Goal: Task Accomplishment & Management: Use online tool/utility

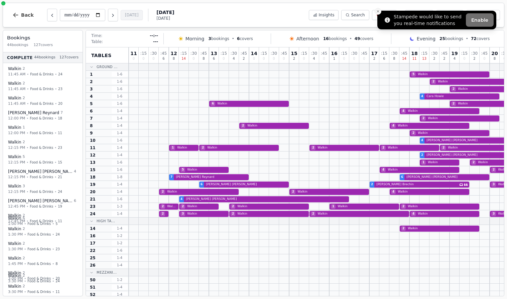
click at [378, 12] on icon "Close toast" at bounding box center [378, 11] width 4 height 4
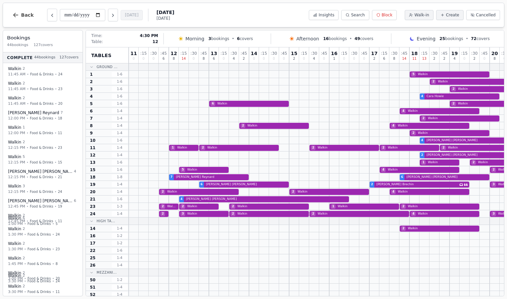
scroll to position [0, 146]
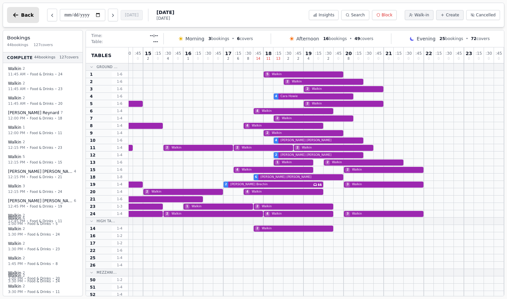
click at [29, 15] on span "Back" at bounding box center [27, 15] width 13 height 5
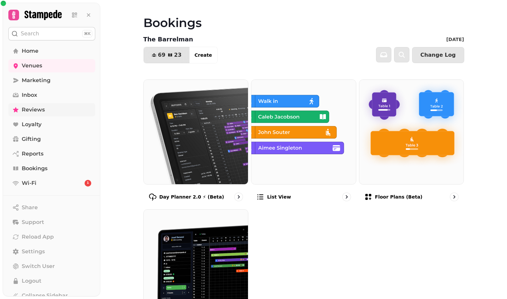
click at [38, 112] on span "Reviews" at bounding box center [33, 110] width 23 height 8
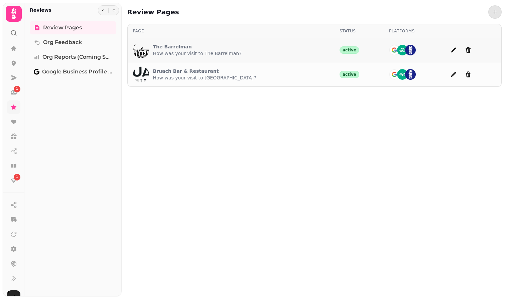
click at [220, 53] on p "How was your visit to The Barrelman?" at bounding box center [197, 53] width 89 height 7
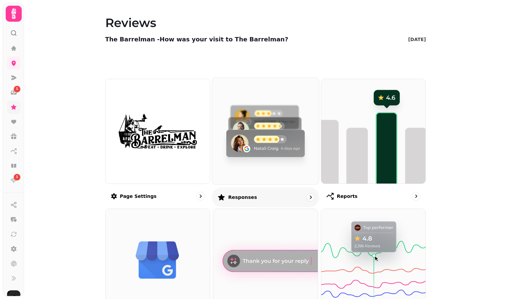
click at [246, 156] on img at bounding box center [265, 131] width 117 height 117
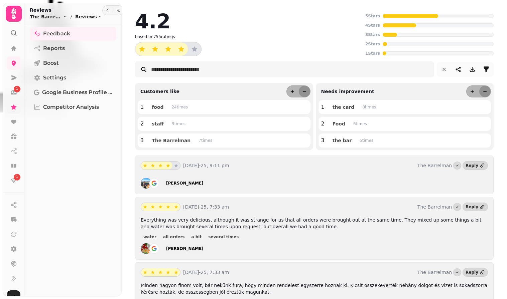
click at [12, 13] on icon at bounding box center [13, 13] width 13 height 13
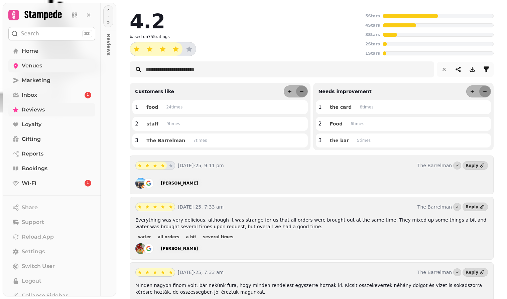
click at [35, 68] on span "Venues" at bounding box center [32, 66] width 20 height 8
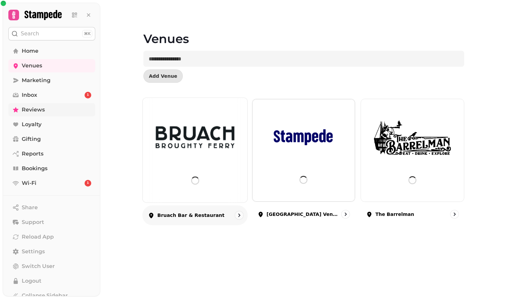
click at [167, 134] on img at bounding box center [195, 138] width 79 height 44
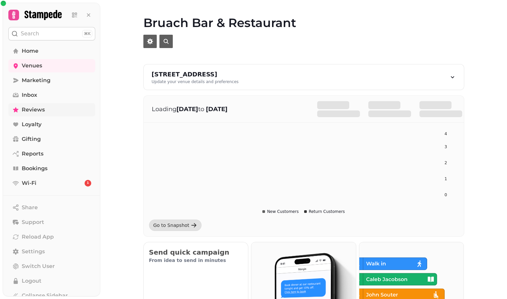
click at [40, 112] on span "Reviews" at bounding box center [33, 110] width 23 height 8
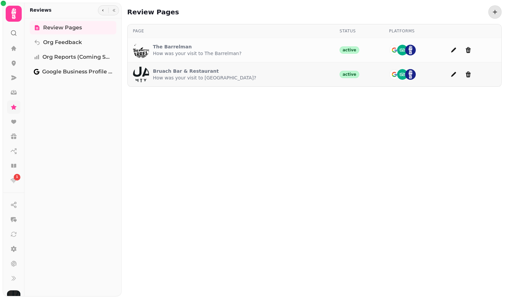
click at [216, 81] on p "How was your visit to Bruach?" at bounding box center [204, 78] width 103 height 7
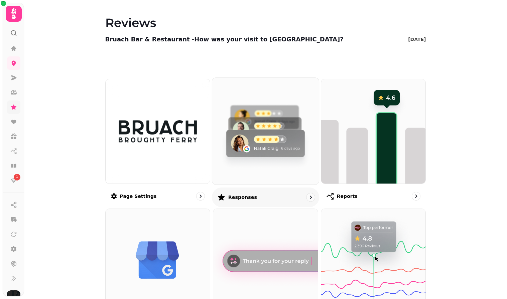
click at [250, 127] on img at bounding box center [265, 131] width 117 height 117
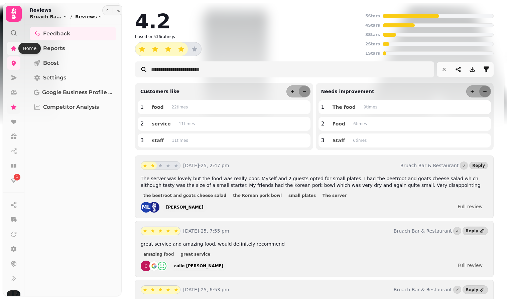
click at [13, 46] on icon at bounding box center [13, 48] width 7 height 7
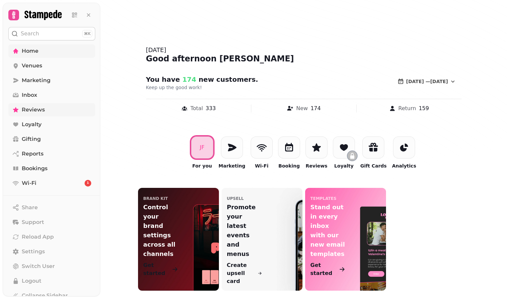
click at [43, 50] on link "Home" at bounding box center [51, 50] width 87 height 13
click at [43, 68] on link "Venues" at bounding box center [51, 65] width 87 height 13
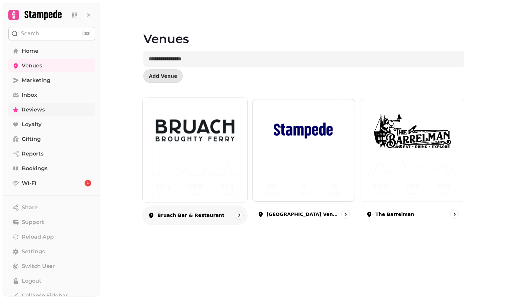
click at [207, 149] on img at bounding box center [195, 131] width 79 height 44
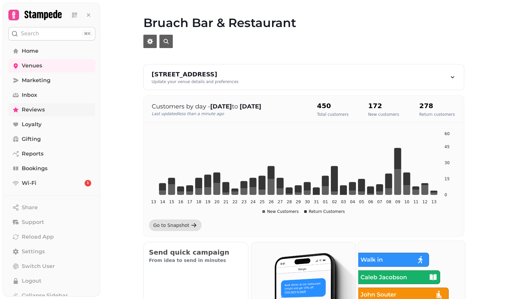
click at [415, 262] on img at bounding box center [411, 294] width 117 height 117
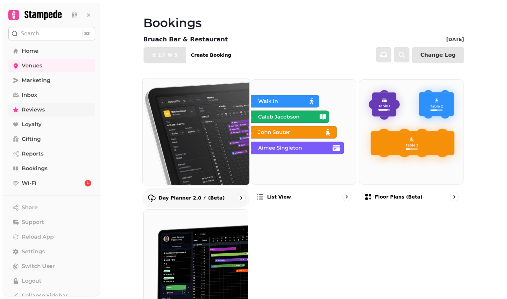
click at [214, 134] on img at bounding box center [195, 131] width 117 height 117
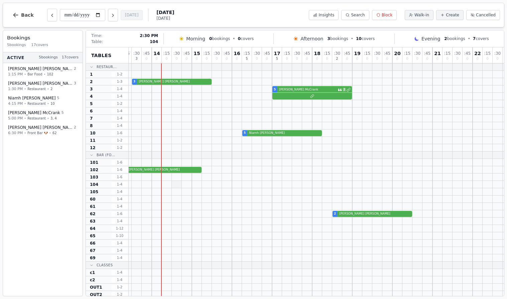
scroll to position [0, 186]
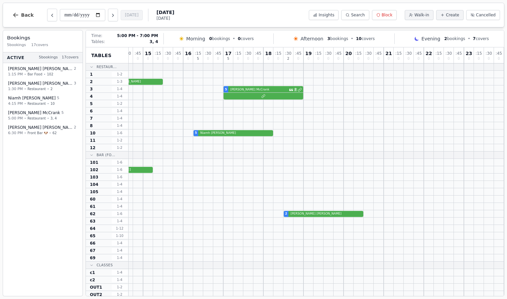
click at [266, 88] on div "5 Emilie McCrank 2" at bounding box center [223, 89] width 561 height 7
select select "****"
select select "*"
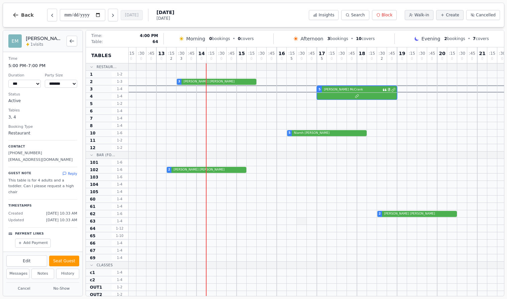
scroll to position [0, 130]
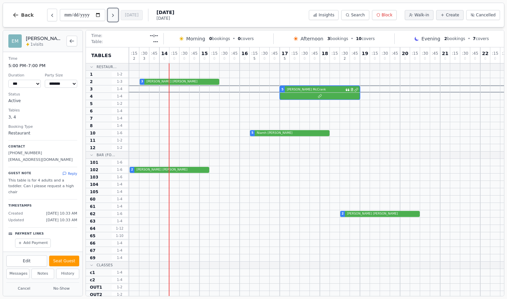
click at [116, 18] on icon "Next day" at bounding box center [112, 15] width 5 height 5
type input "**********"
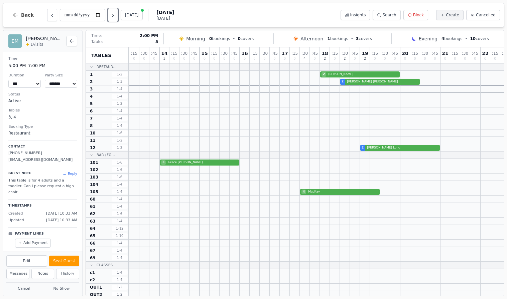
scroll to position [0, 0]
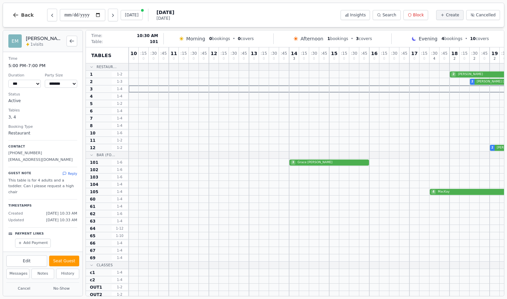
click at [150, 106] on div at bounding box center [154, 103] width 10 height 7
select select "****"
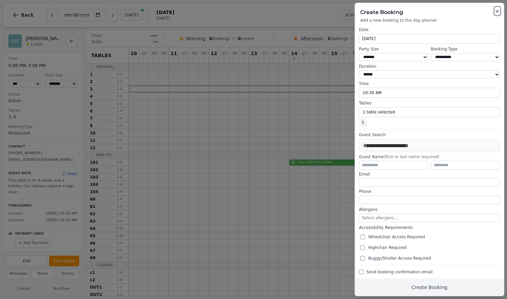
click at [497, 11] on icon "button" at bounding box center [497, 11] width 3 height 3
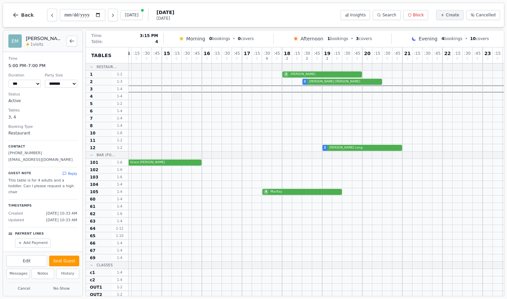
scroll to position [0, 186]
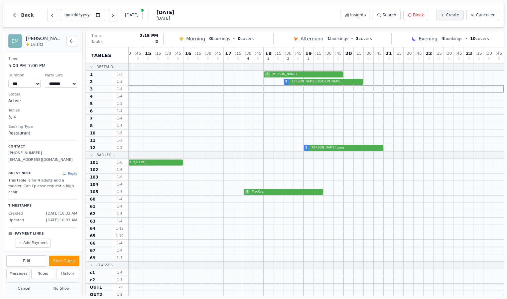
click at [117, 81] on span "1 - 3" at bounding box center [120, 81] width 16 height 5
click at [115, 18] on icon "Next day" at bounding box center [112, 15] width 5 height 5
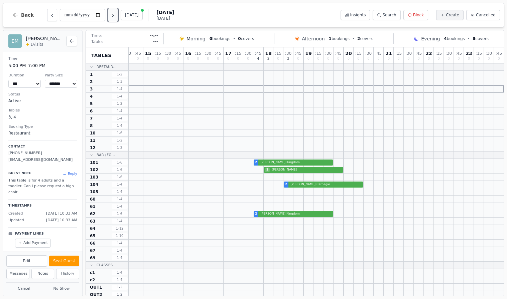
click at [115, 15] on icon "Next day" at bounding box center [112, 15] width 5 height 5
type input "**********"
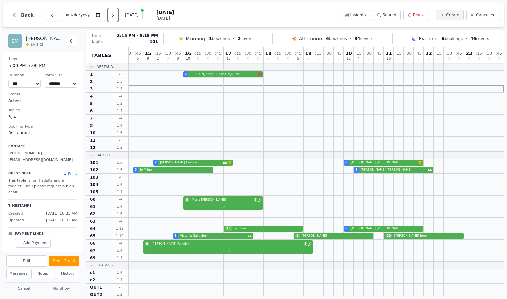
click at [207, 163] on div "2 Barbara Comrie VIP customer (30 visits) 6 Emily Donaldson VIP customer (10 vi…" at bounding box center [223, 162] width 561 height 7
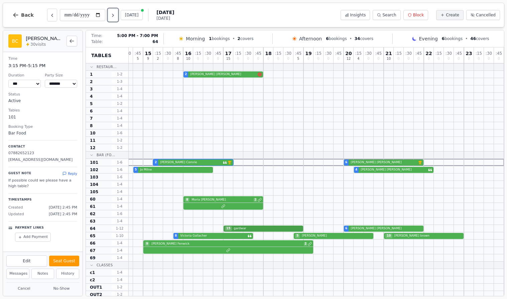
click at [276, 229] on div "15 gardwar 6 Melissa Rae" at bounding box center [223, 228] width 561 height 7
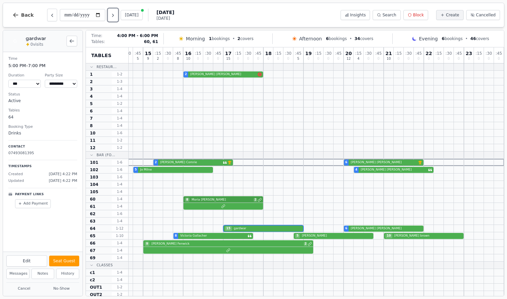
click at [233, 199] on div "8 Moria Bennett 2" at bounding box center [223, 199] width 561 height 7
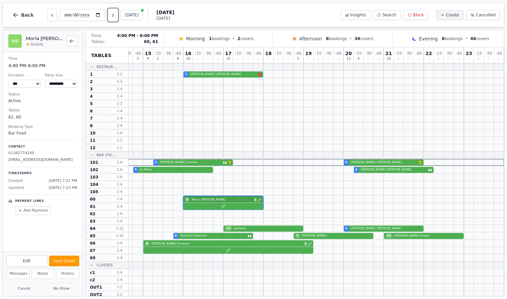
select select "*"
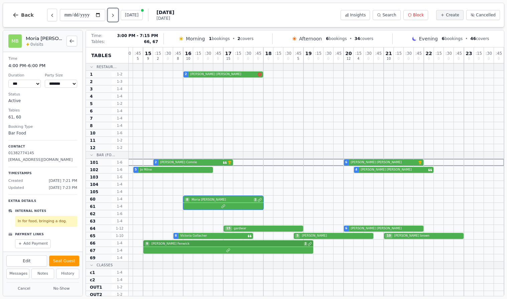
click at [272, 244] on div "9 Caroline Fenwick 2" at bounding box center [223, 243] width 561 height 7
select select "***"
select select "*"
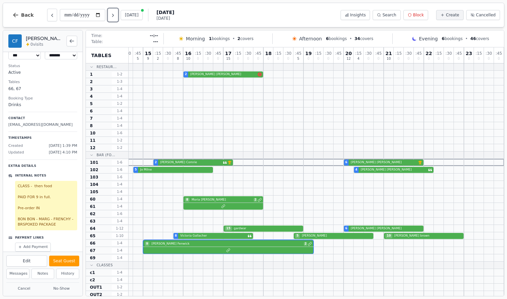
scroll to position [32, 0]
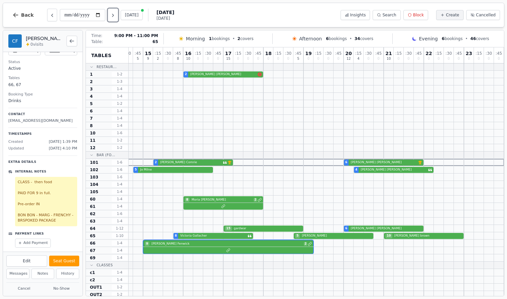
click at [416, 235] on div "8 Victoria Gallacher 5 McNeill 10 gavin brown brown" at bounding box center [223, 236] width 561 height 7
select select "****"
select select "**"
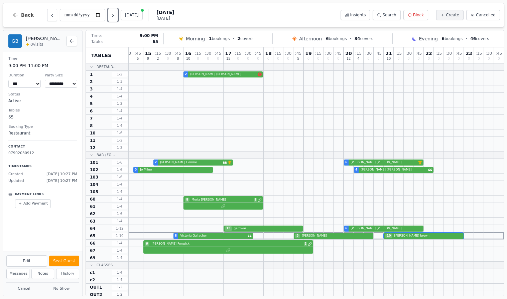
scroll to position [0, 0]
click at [65, 274] on button "History" at bounding box center [67, 274] width 23 height 10
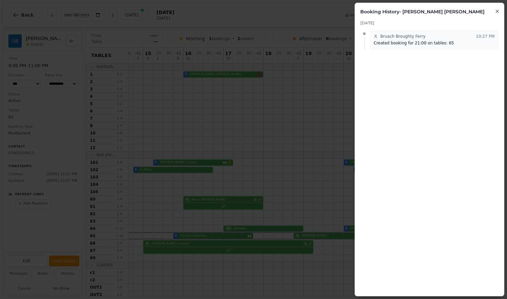
click at [499, 10] on icon "button" at bounding box center [496, 11] width 5 height 5
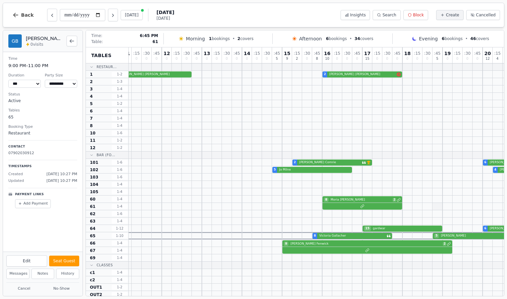
scroll to position [0, 186]
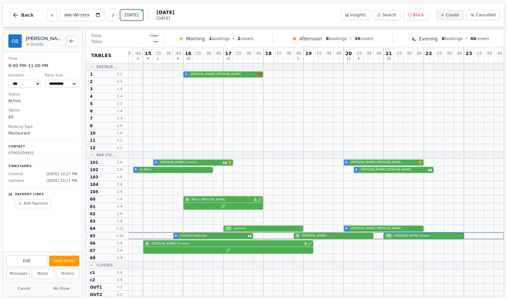
click at [135, 15] on button "[DATE]" at bounding box center [132, 15] width 22 height 10
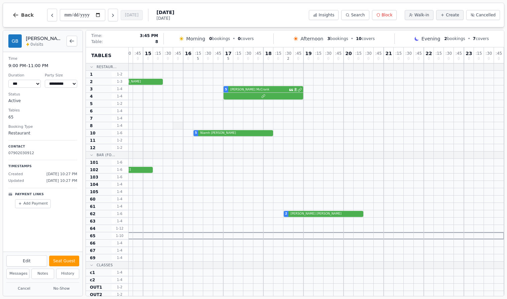
scroll to position [0, 0]
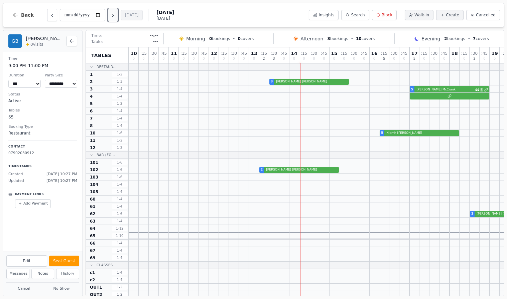
click at [115, 18] on button "Next day" at bounding box center [113, 15] width 10 height 13
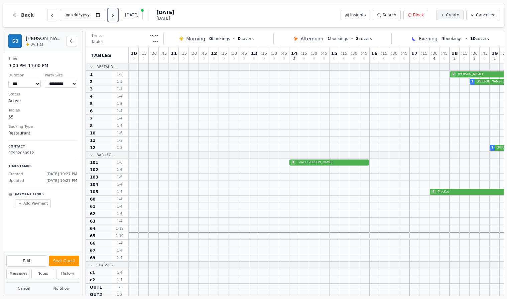
click at [115, 18] on button "Next day" at bounding box center [113, 15] width 10 height 13
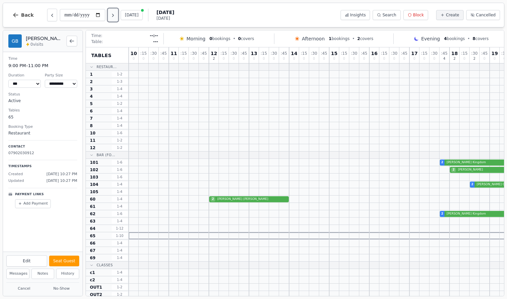
click at [115, 18] on button "Next day" at bounding box center [113, 15] width 10 height 13
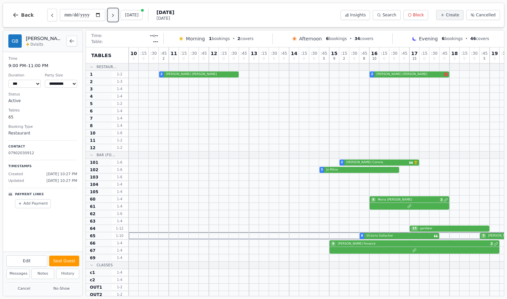
click at [115, 18] on button "Next day" at bounding box center [113, 15] width 10 height 13
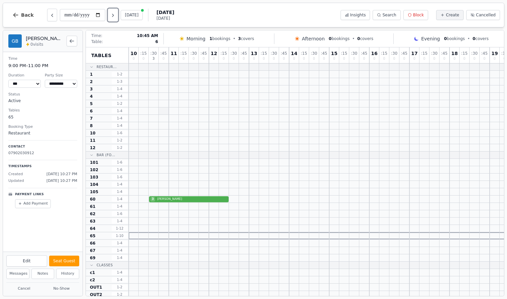
scroll to position [0, 186]
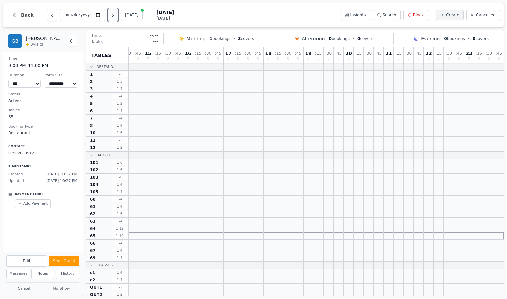
click at [116, 16] on icon "Next day" at bounding box center [112, 15] width 5 height 5
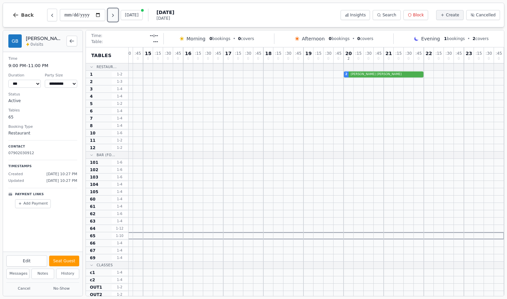
click at [116, 16] on icon "Next day" at bounding box center [112, 15] width 5 height 5
type input "**********"
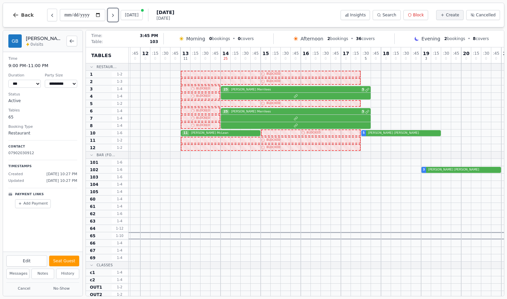
scroll to position [0, 26]
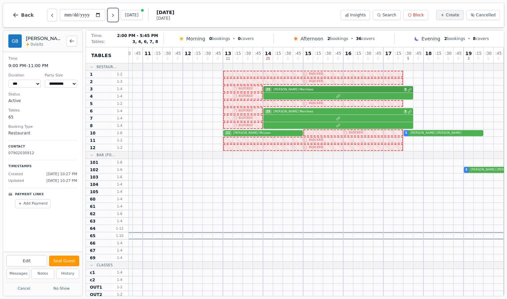
click at [305, 90] on div "25 Vikki Merrilees 5" at bounding box center [383, 89] width 561 height 7
select select "*****"
select select "**"
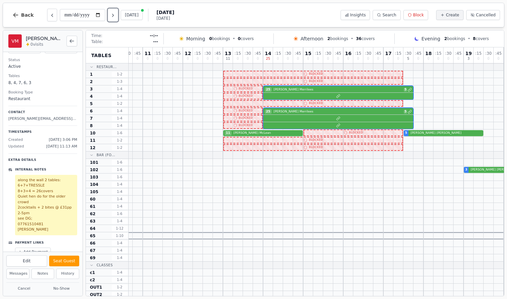
scroll to position [38, 0]
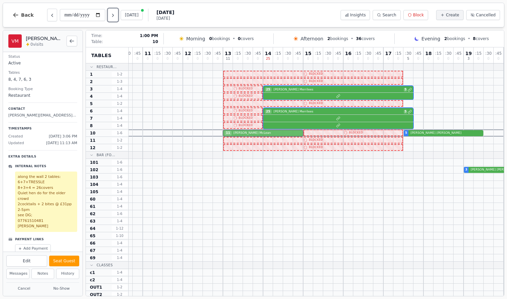
click at [250, 133] on div "11 Claire McLean 5 Carmen Cox" at bounding box center [383, 133] width 561 height 7
select select "****"
select select "**"
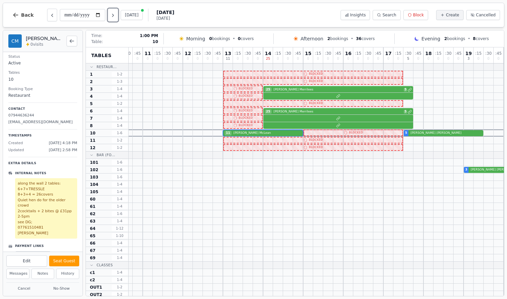
scroll to position [12, 0]
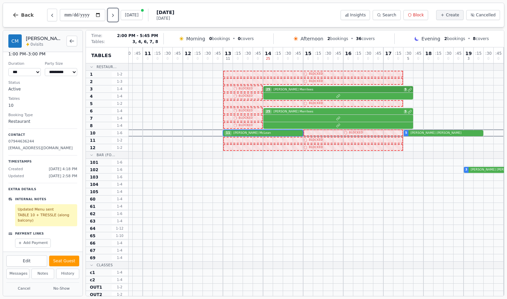
click at [299, 90] on div "25 Vikki Merrilees 5" at bounding box center [383, 89] width 561 height 7
select select "*****"
select select "**"
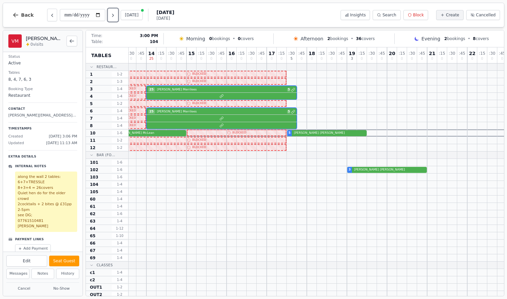
scroll to position [0, 186]
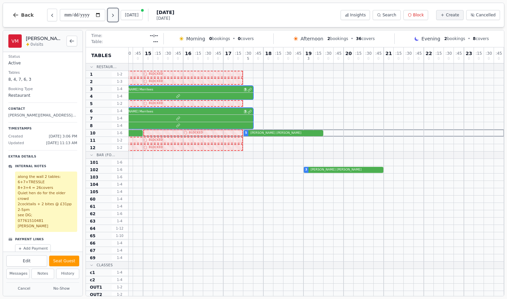
click at [116, 16] on icon "Next day" at bounding box center [112, 15] width 5 height 5
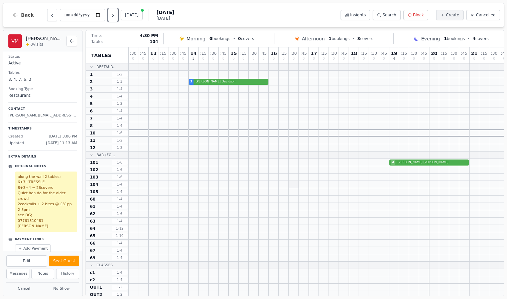
scroll to position [0, 0]
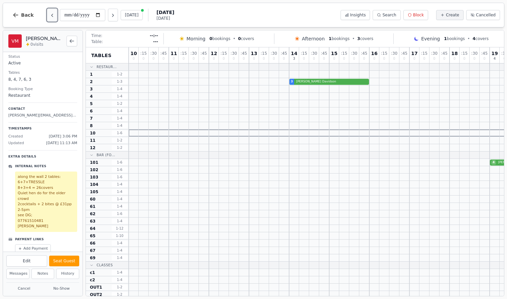
click at [53, 18] on button "Previous day" at bounding box center [52, 15] width 10 height 13
type input "**********"
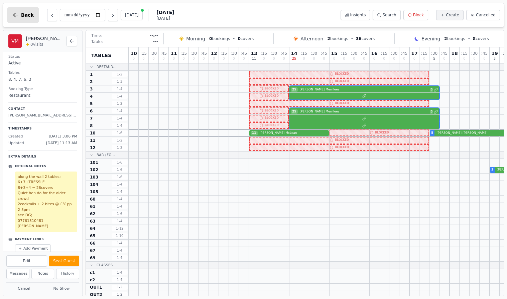
click at [27, 14] on span "Back" at bounding box center [27, 15] width 13 height 5
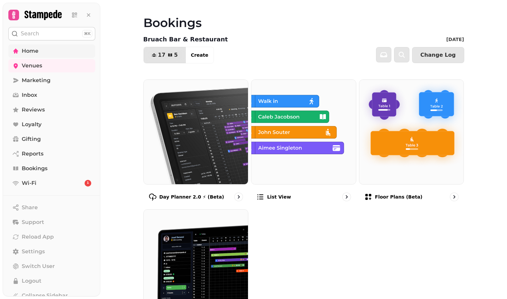
click at [38, 49] on link "Home" at bounding box center [51, 50] width 87 height 13
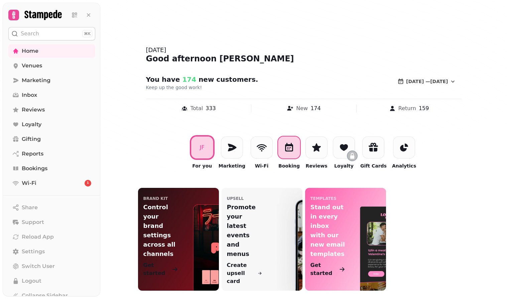
click at [299, 144] on div at bounding box center [289, 148] width 22 height 22
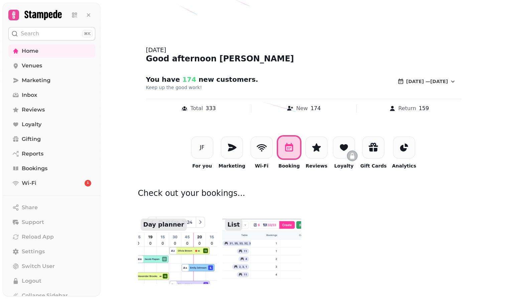
scroll to position [105, 0]
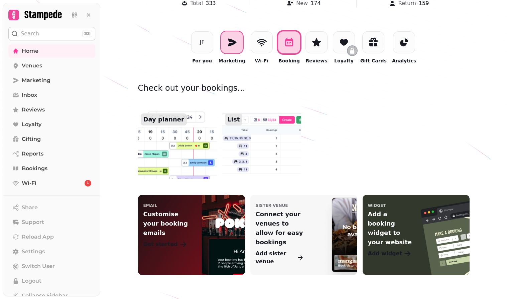
click at [237, 50] on div at bounding box center [232, 42] width 22 height 22
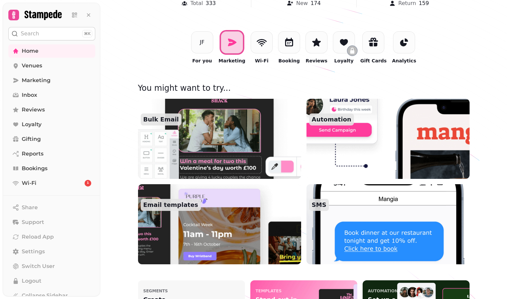
click at [412, 230] on img at bounding box center [387, 224] width 179 height 88
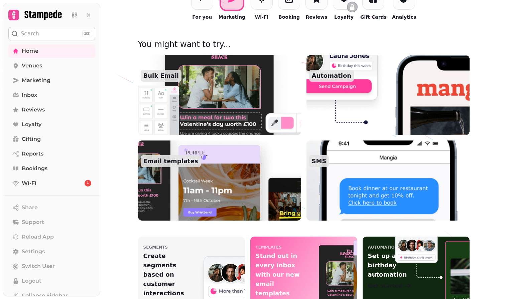
scroll to position [138, 0]
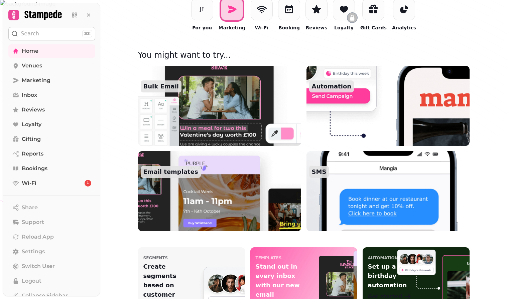
click at [437, 122] on img at bounding box center [387, 106] width 179 height 88
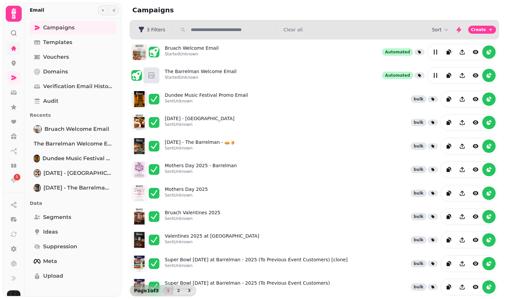
click at [11, 49] on icon at bounding box center [13, 48] width 7 height 7
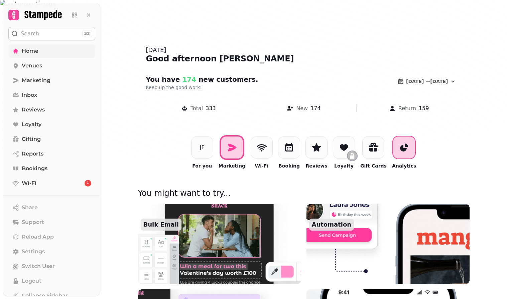
click at [404, 155] on div at bounding box center [404, 148] width 22 height 22
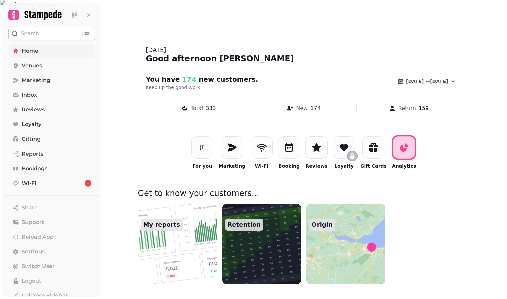
scroll to position [9, 0]
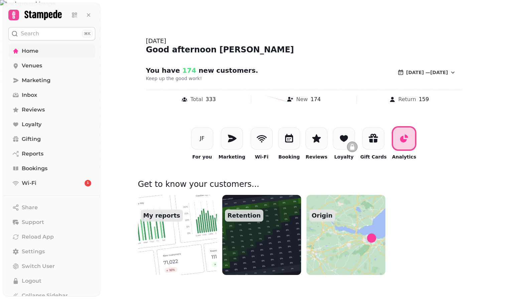
click at [200, 236] on img at bounding box center [177, 235] width 87 height 88
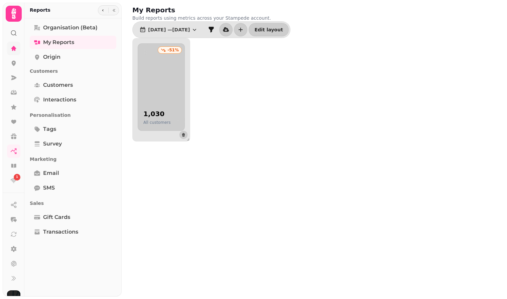
click at [171, 101] on div "-51 % 1,030 All customers" at bounding box center [161, 87] width 47 height 88
click at [165, 115] on h2 "1,030" at bounding box center [156, 113] width 27 height 9
click at [214, 30] on icon "filter" at bounding box center [211, 30] width 5 height 6
click at [104, 13] on button "button" at bounding box center [103, 10] width 8 height 8
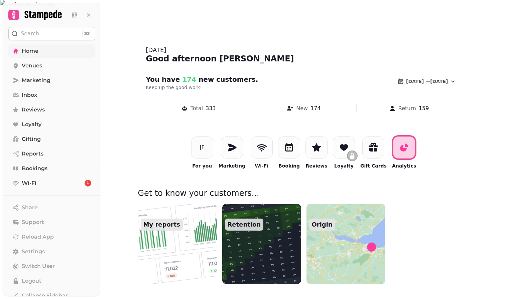
click at [285, 239] on img at bounding box center [261, 244] width 87 height 88
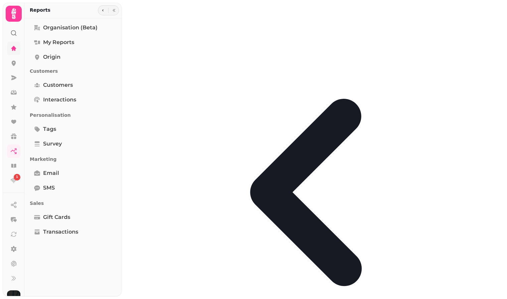
click at [133, 16] on icon "go-back" at bounding box center [314, 192] width 374 height 374
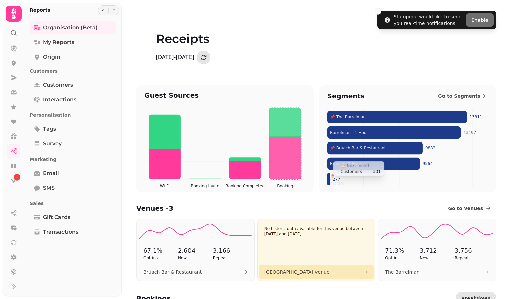
click at [329, 182] on icon at bounding box center [328, 179] width 3 height 12
click at [470, 97] on span "Go to Segments" at bounding box center [459, 96] width 42 height 7
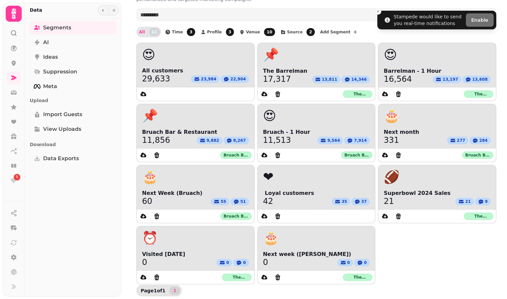
scroll to position [28, 0]
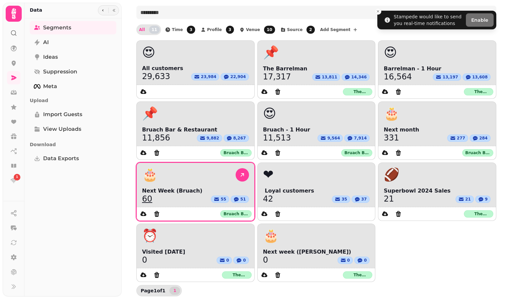
click at [198, 185] on div "🎂" at bounding box center [196, 175] width 118 height 24
click at [145, 199] on link "60" at bounding box center [147, 199] width 10 height 8
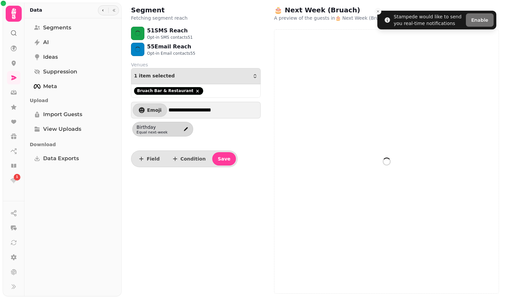
select select "**"
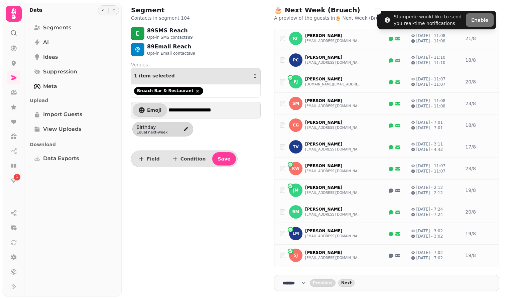
scroll to position [314, 0]
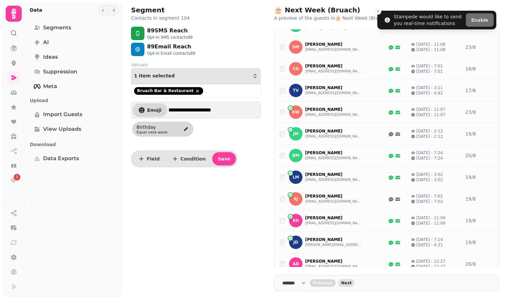
click at [99, 13] on div at bounding box center [108, 10] width 21 height 10
click at [104, 12] on icon "button" at bounding box center [103, 10] width 4 height 4
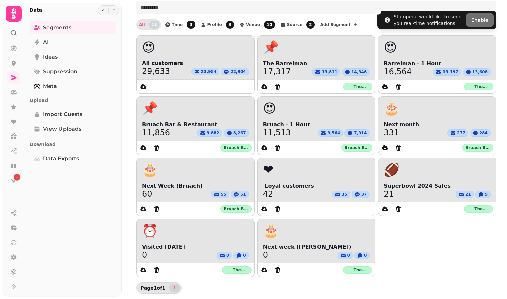
scroll to position [32, 0]
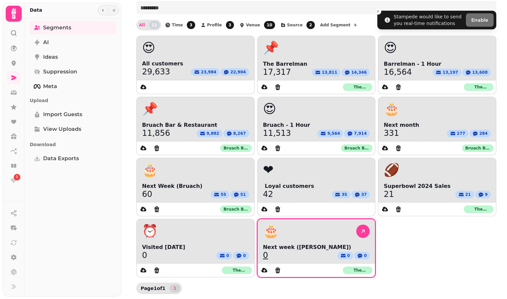
click at [294, 239] on div "🎂" at bounding box center [317, 232] width 118 height 24
click at [265, 257] on link "0" at bounding box center [265, 256] width 5 height 8
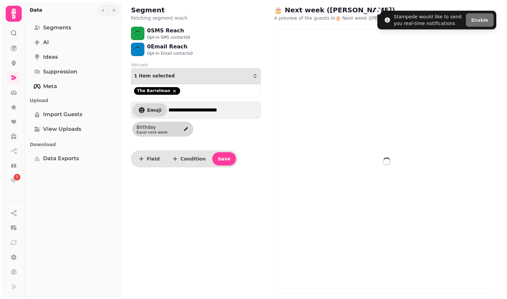
select select "**"
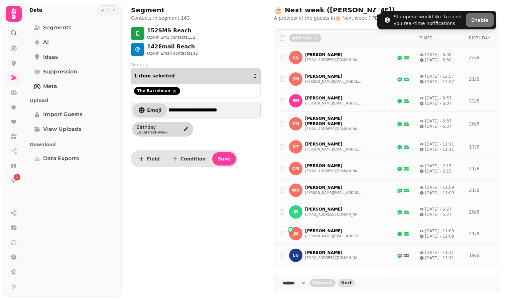
click at [258, 76] on button "1 item selected" at bounding box center [196, 76] width 130 height 16
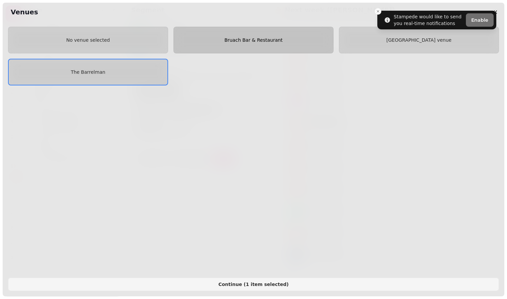
click at [258, 45] on button "Bruach Bar & Restaurant" at bounding box center [253, 40] width 160 height 27
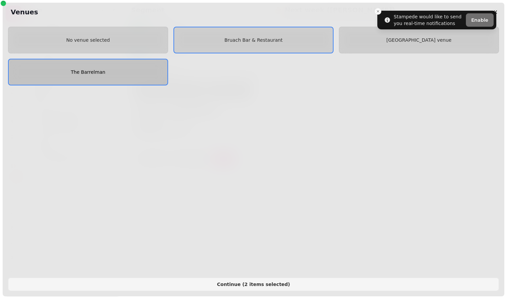
click at [125, 77] on button "The Barrelman" at bounding box center [88, 72] width 160 height 27
select select "**"
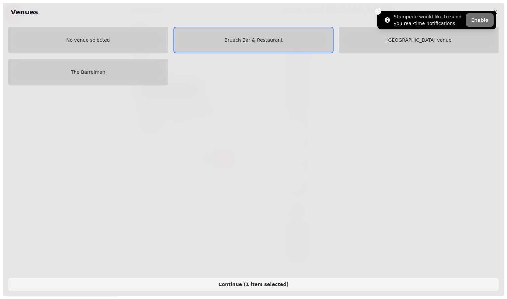
click at [378, 11] on icon "Close toast" at bounding box center [378, 11] width 4 height 4
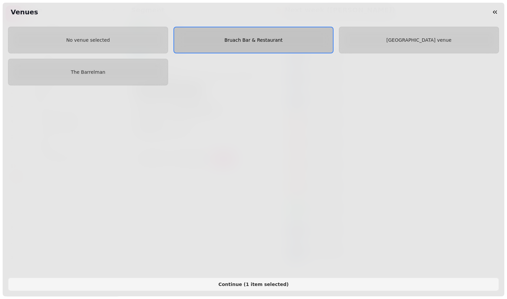
click at [205, 43] on button "Bruach Bar & Restaurant" at bounding box center [253, 40] width 160 height 27
select select "**"
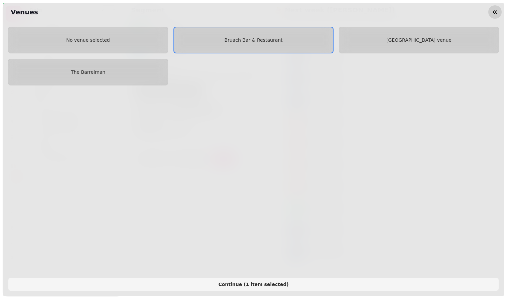
click at [494, 10] on icon "button" at bounding box center [494, 12] width 7 height 7
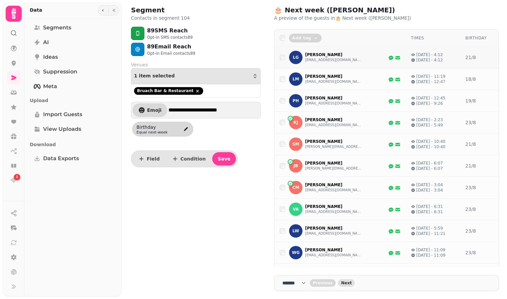
click at [366, 59] on div at bounding box center [383, 57] width 34 height 7
click at [352, 285] on span "Next" at bounding box center [346, 283] width 11 height 4
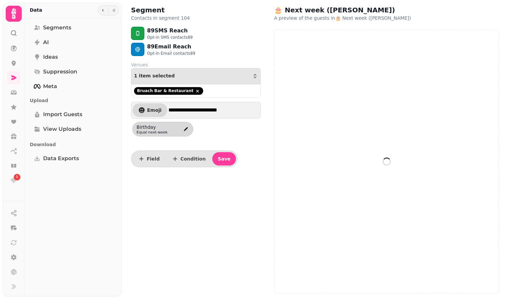
select select "**"
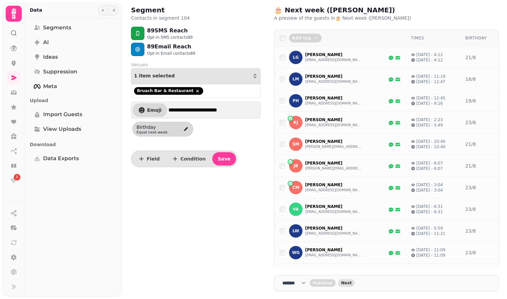
click at [352, 285] on span "Next" at bounding box center [346, 283] width 11 height 4
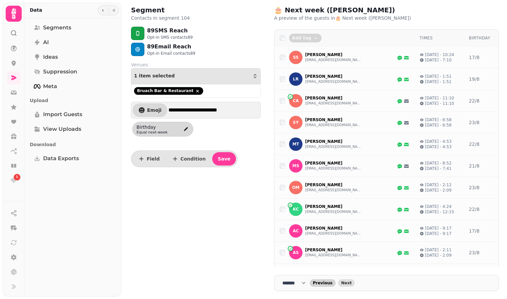
click at [331, 285] on button "Previous" at bounding box center [323, 283] width 26 height 7
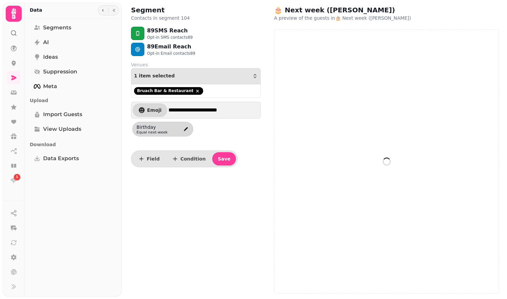
click at [331, 285] on div at bounding box center [386, 161] width 225 height 265
select select "**"
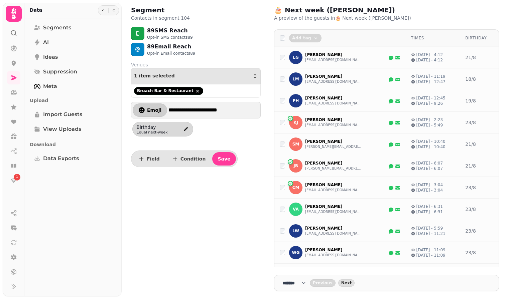
click at [153, 111] on span "Emoji" at bounding box center [154, 110] width 14 height 5
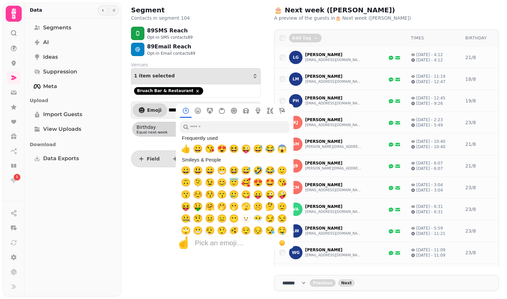
click at [153, 219] on div "**********" at bounding box center [196, 149] width 140 height 299
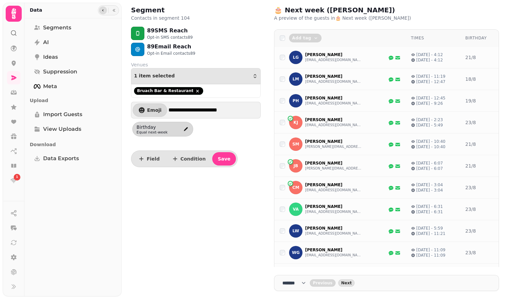
click at [104, 10] on icon "button" at bounding box center [103, 10] width 4 height 4
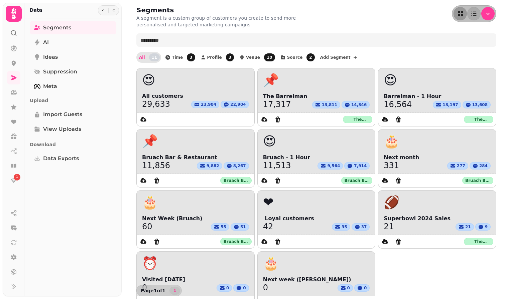
scroll to position [33, 0]
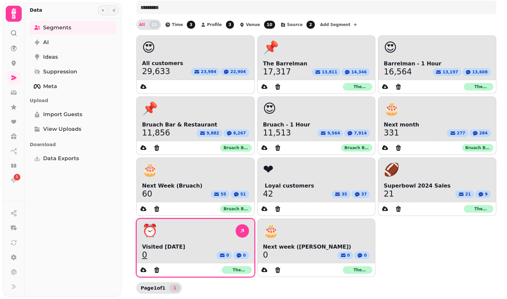
click at [145, 258] on link "0" at bounding box center [144, 255] width 5 height 8
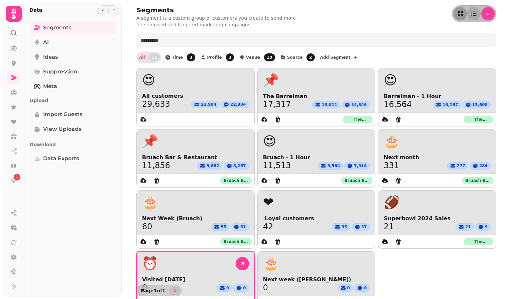
select select "**"
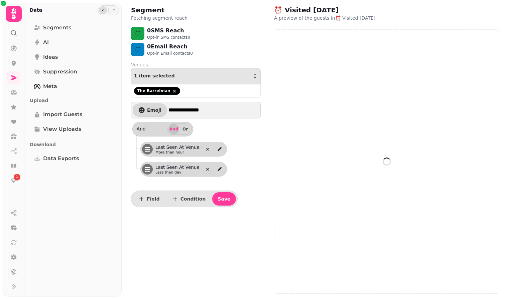
click at [104, 7] on button "button" at bounding box center [103, 10] width 8 height 8
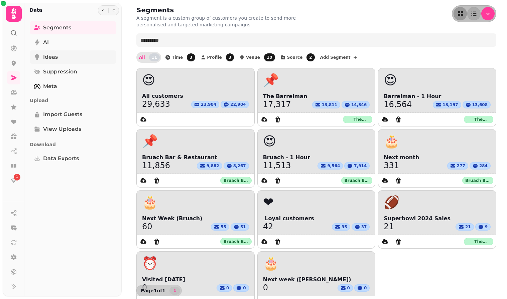
click at [80, 52] on link "Ideas" at bounding box center [73, 56] width 87 height 13
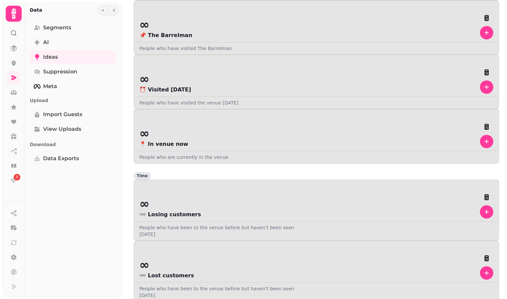
scroll to position [215, 0]
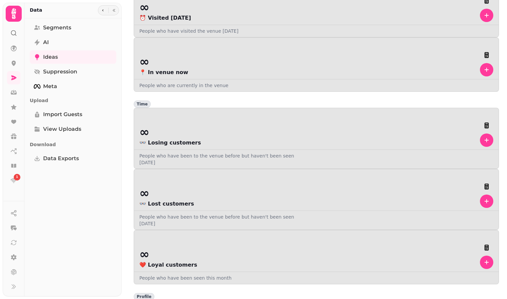
click at [13, 16] on icon at bounding box center [13, 13] width 5 height 11
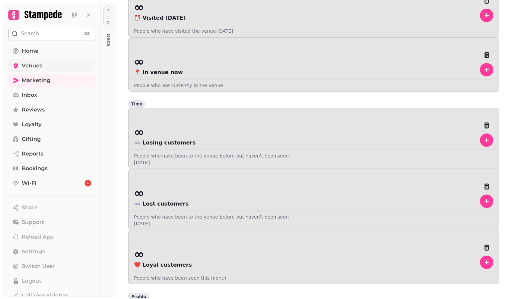
click at [42, 65] on link "Venues" at bounding box center [51, 65] width 87 height 13
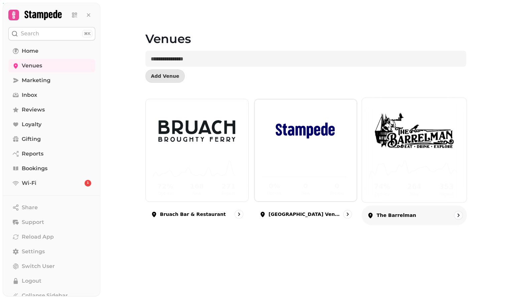
click at [382, 134] on img at bounding box center [414, 131] width 79 height 44
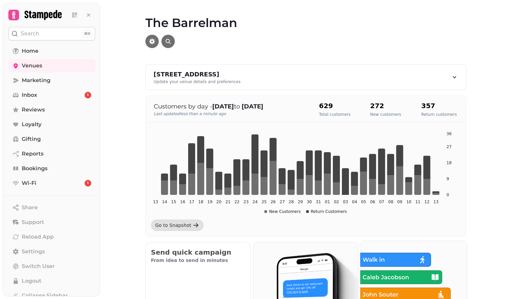
click at [413, 263] on img at bounding box center [413, 294] width 117 height 117
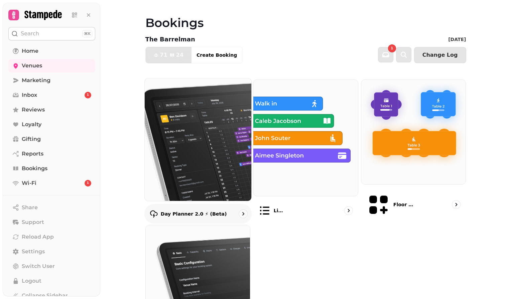
click at [219, 133] on img at bounding box center [197, 139] width 117 height 135
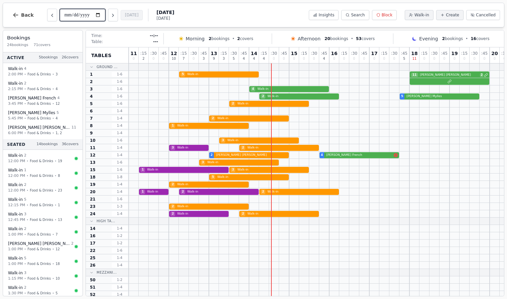
click at [81, 12] on input "**********" at bounding box center [82, 15] width 45 height 12
click at [100, 16] on input "**********" at bounding box center [82, 15] width 45 height 12
type input "**********"
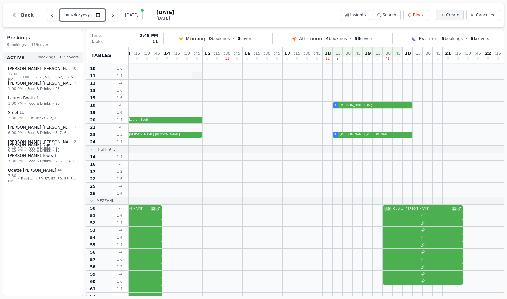
scroll to position [77, 87]
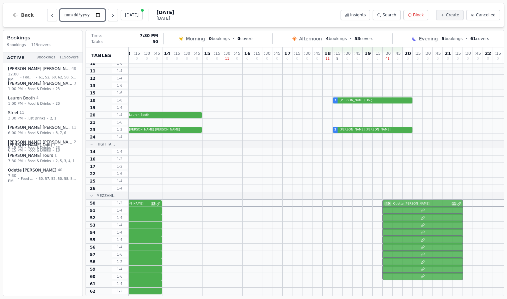
click at [430, 203] on div "40 [PERSON_NAME] 13 40 [PERSON_NAME] 11" at bounding box center [302, 203] width 521 height 7
select select "****"
select select "**"
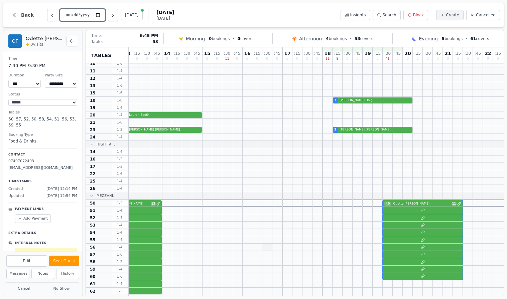
scroll to position [77, 0]
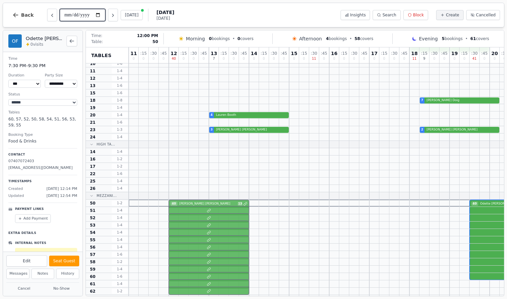
click at [210, 202] on div "40 [PERSON_NAME] 13 40 [PERSON_NAME] 11" at bounding box center [389, 203] width 521 height 7
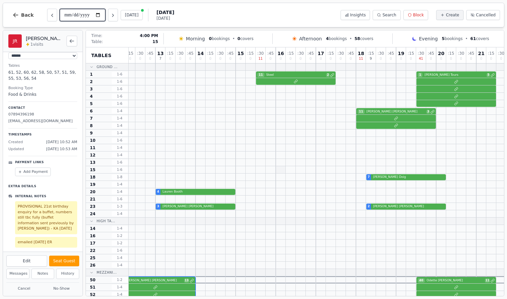
scroll to position [0, 56]
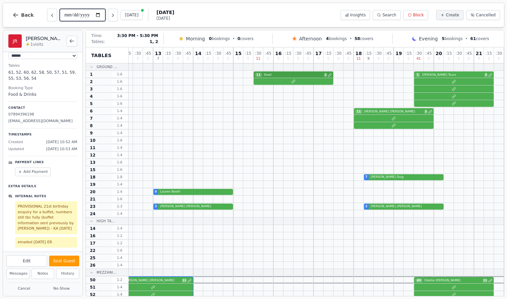
click at [314, 75] on div "11 Steel 2 1 [PERSON_NAME] Tours 5" at bounding box center [333, 74] width 521 height 7
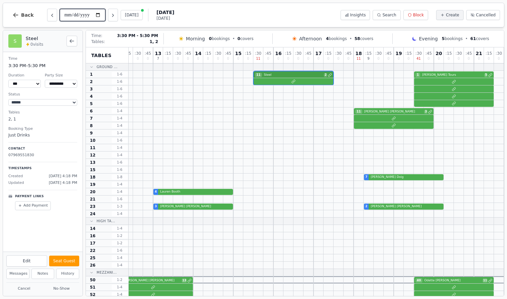
scroll to position [0, 0]
click at [401, 113] on div "11 [PERSON_NAME] 3" at bounding box center [333, 111] width 521 height 7
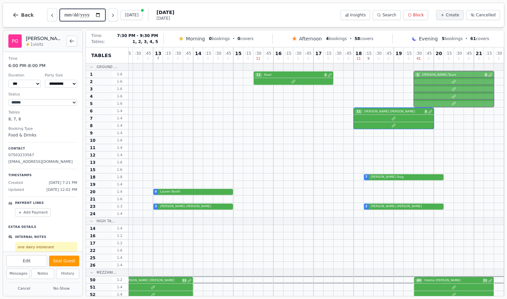
click at [452, 76] on div "11 Steel 2 1 [PERSON_NAME] Tours 5" at bounding box center [333, 74] width 521 height 7
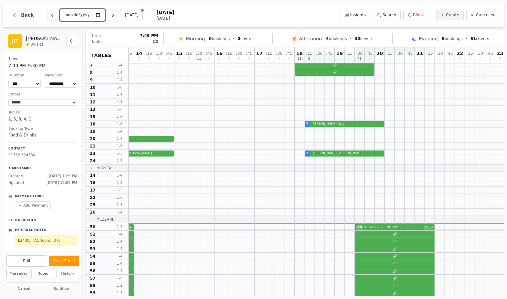
scroll to position [53, 115]
click at [402, 226] on div "40 [PERSON_NAME] 13 40 [PERSON_NAME] 11" at bounding box center [274, 226] width 521 height 7
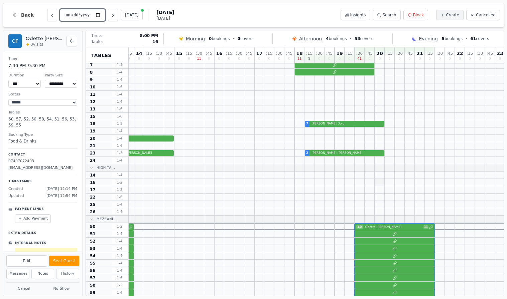
scroll to position [0, 115]
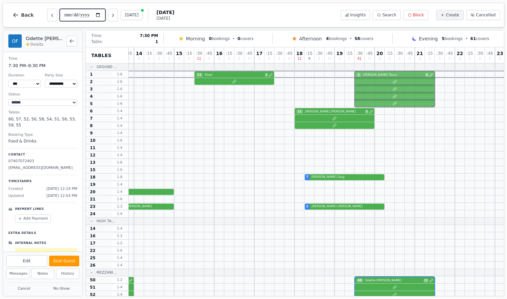
click at [381, 75] on div "11 Steel 2 1 [PERSON_NAME] Tours 5" at bounding box center [274, 74] width 521 height 7
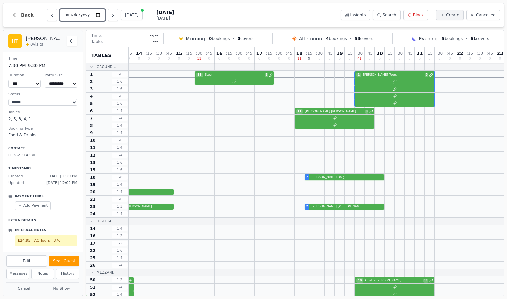
click at [73, 13] on input "**********" at bounding box center [82, 15] width 45 height 12
click at [100, 15] on input "**********" at bounding box center [82, 15] width 45 height 12
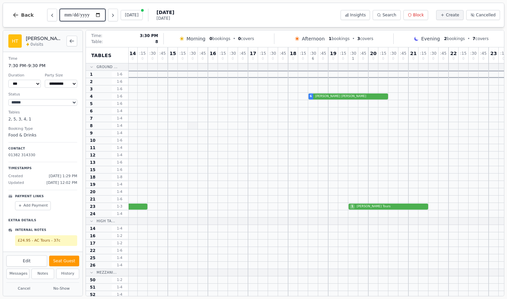
scroll to position [0, 146]
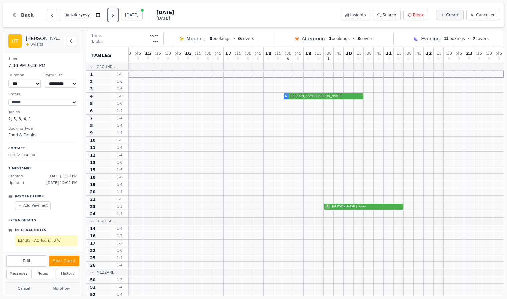
click at [116, 17] on icon "Next day" at bounding box center [112, 15] width 5 height 5
click at [116, 18] on icon "Next day" at bounding box center [112, 15] width 5 height 5
click at [118, 16] on button "Next day" at bounding box center [113, 15] width 10 height 13
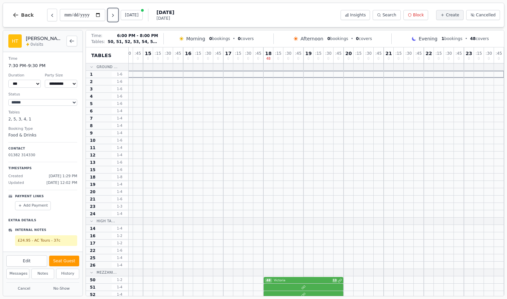
click at [311, 280] on div "48 Victoria 13" at bounding box center [243, 280] width 521 height 7
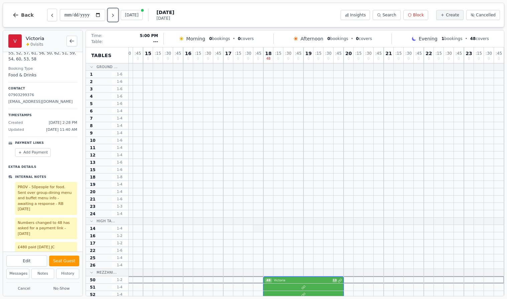
scroll to position [98, 146]
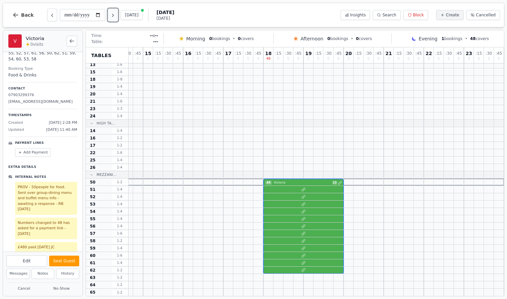
click at [113, 16] on icon "Next day" at bounding box center [112, 15] width 5 height 5
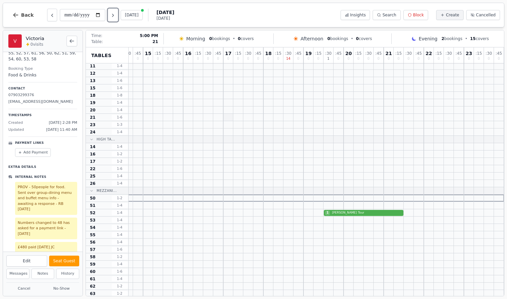
scroll to position [82, 146]
click at [116, 17] on icon "Next day" at bounding box center [112, 15] width 5 height 5
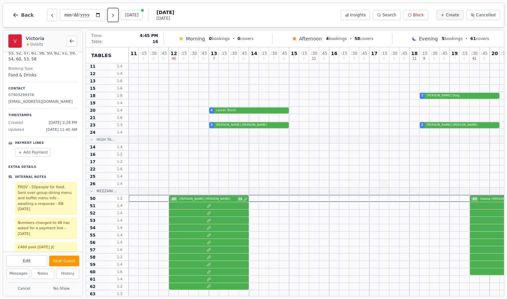
scroll to position [0, 0]
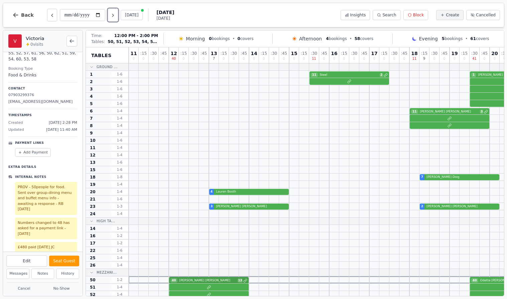
click at [220, 279] on div "40 [PERSON_NAME] 13 40 [PERSON_NAME] 11" at bounding box center [389, 280] width 521 height 7
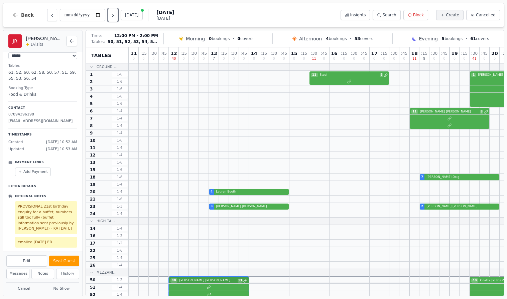
scroll to position [47, 0]
click at [51, 17] on icon "Previous day" at bounding box center [51, 15] width 1 height 3
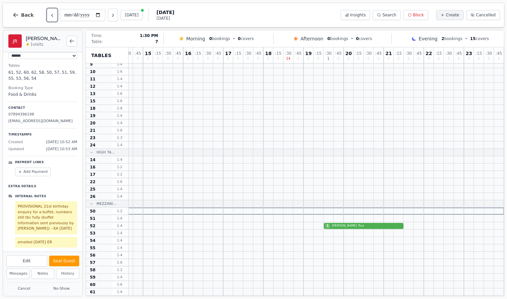
scroll to position [98, 146]
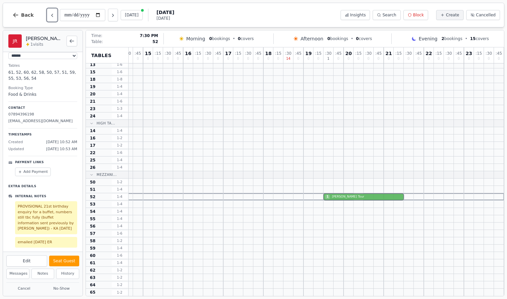
click at [361, 195] on div "1 [PERSON_NAME] Tour" at bounding box center [243, 196] width 521 height 7
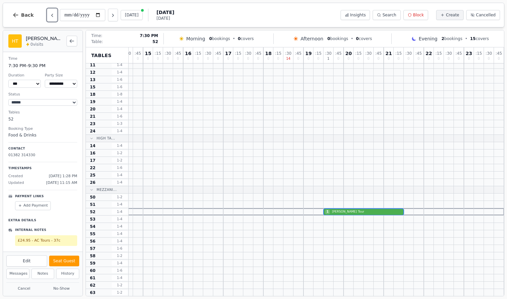
scroll to position [79, 146]
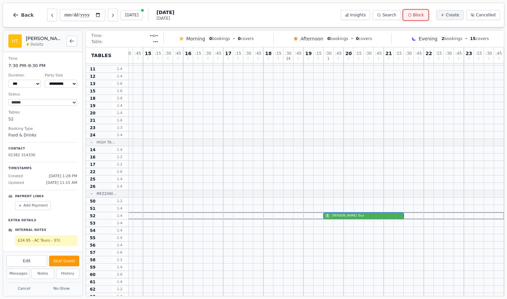
click at [417, 19] on button "Block" at bounding box center [415, 15] width 25 height 10
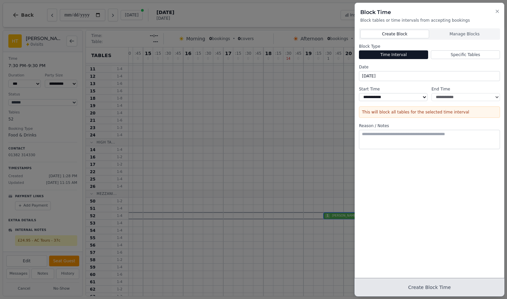
click at [423, 286] on button "Create Block Time" at bounding box center [429, 287] width 149 height 17
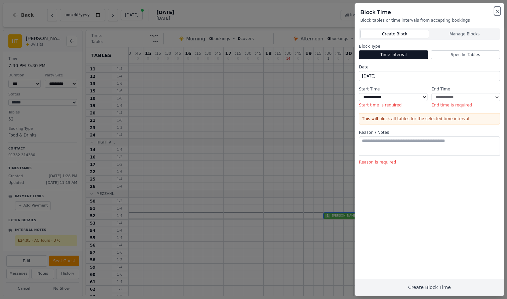
click at [499, 13] on icon "button" at bounding box center [496, 11] width 5 height 5
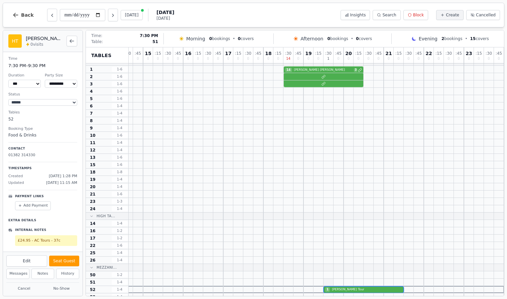
scroll to position [0, 146]
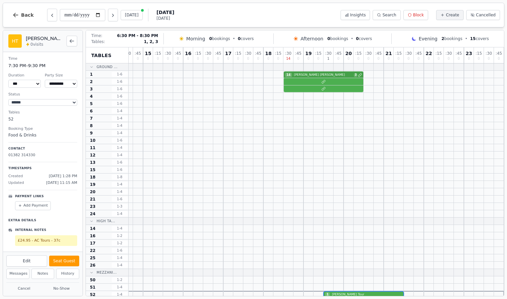
click at [336, 75] on div "14 [PERSON_NAME] 3" at bounding box center [243, 74] width 521 height 7
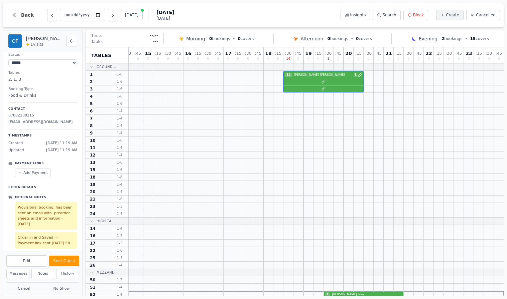
scroll to position [41, 0]
click at [115, 15] on icon "Next day" at bounding box center [112, 15] width 5 height 5
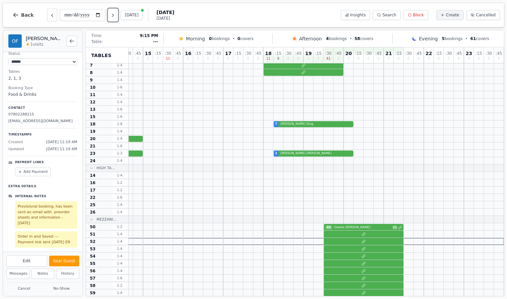
scroll to position [82, 146]
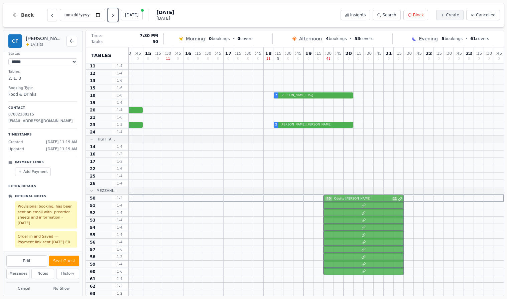
click at [383, 199] on div "40 [PERSON_NAME] 13 40 [PERSON_NAME] 11" at bounding box center [243, 198] width 521 height 7
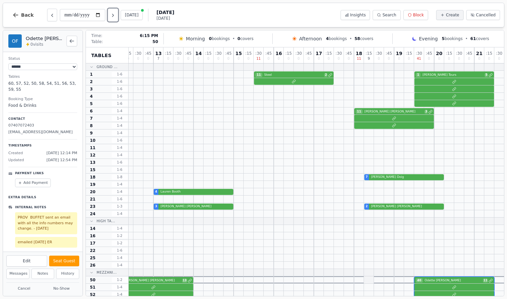
scroll to position [0, 20]
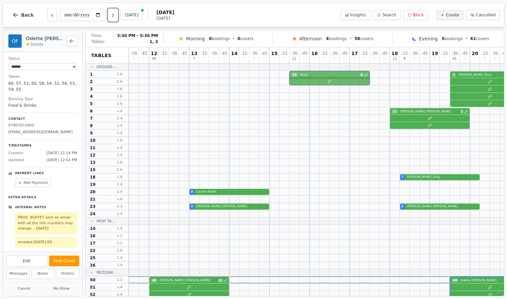
click at [342, 74] on div "11 Steel 2 1 [PERSON_NAME] Tours 5" at bounding box center [369, 74] width 521 height 7
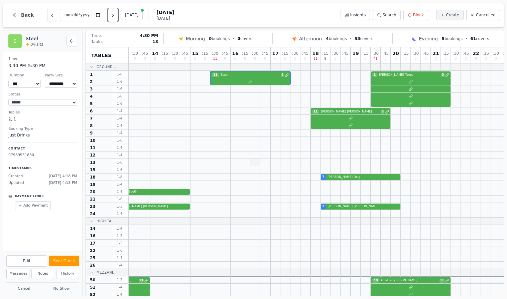
scroll to position [0, 146]
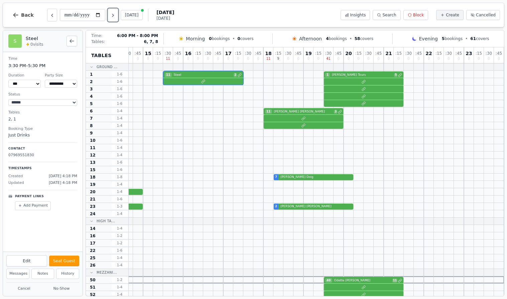
click at [316, 111] on div "11 [PERSON_NAME] 3" at bounding box center [243, 111] width 521 height 7
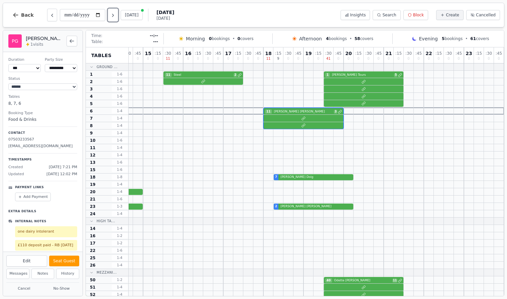
scroll to position [19, 0]
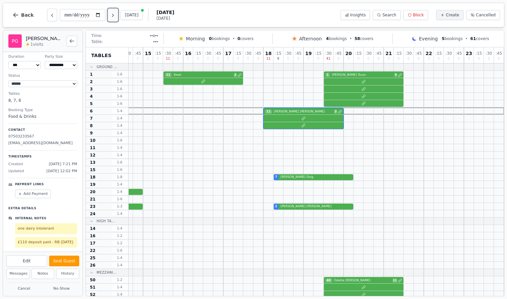
click at [114, 15] on icon "Next day" at bounding box center [112, 15] width 5 height 5
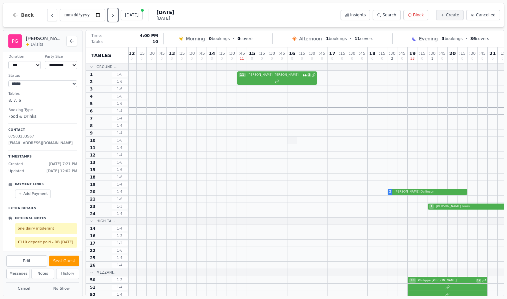
scroll to position [0, 23]
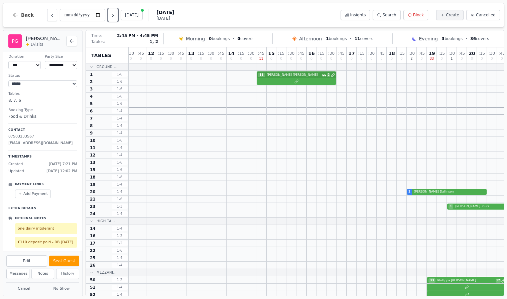
click at [288, 76] on div "11 [PERSON_NAME] 2" at bounding box center [366, 74] width 521 height 7
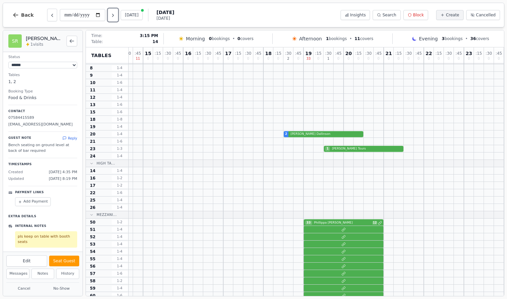
scroll to position [91, 146]
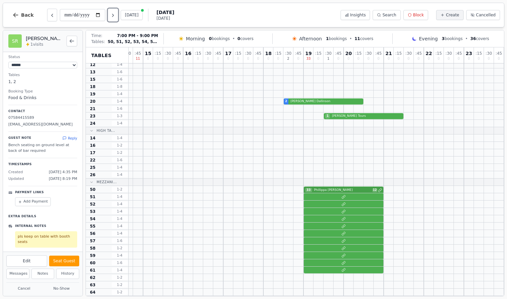
click at [361, 191] on div "33 [PERSON_NAME] 12" at bounding box center [243, 189] width 521 height 7
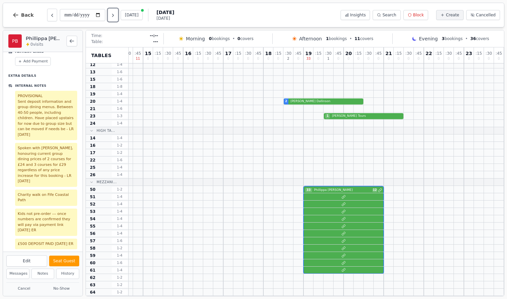
scroll to position [159, 0]
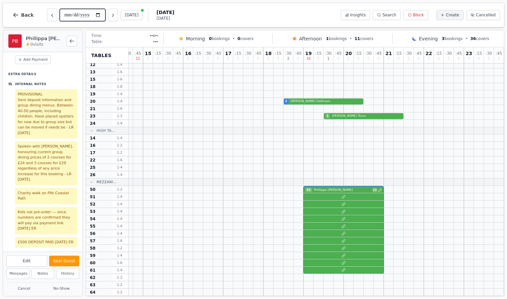
click at [100, 15] on input "**********" at bounding box center [82, 15] width 45 height 12
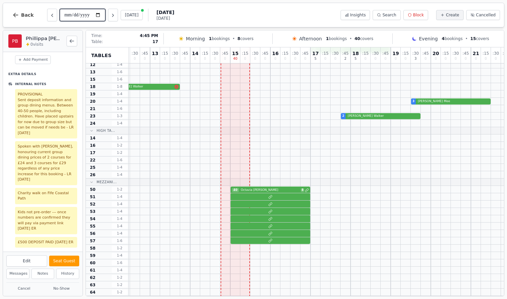
scroll to position [91, 8]
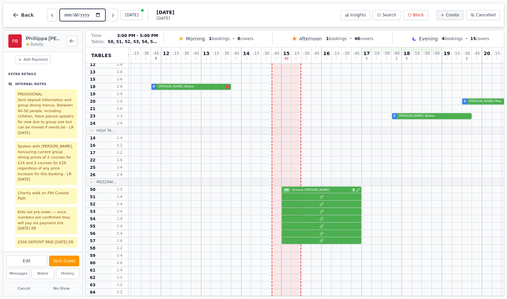
click at [331, 190] on div "40 [PERSON_NAME] 8" at bounding box center [381, 189] width 521 height 7
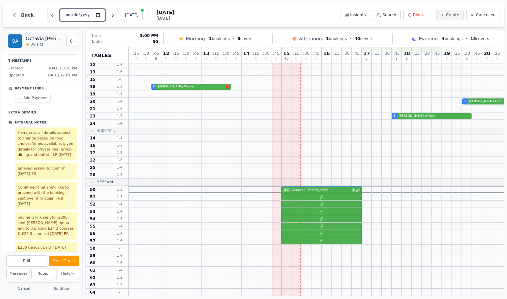
scroll to position [0, 8]
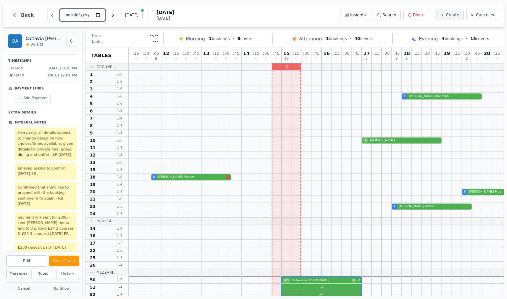
click at [102, 16] on input "**********" at bounding box center [82, 15] width 45 height 12
type input "**********"
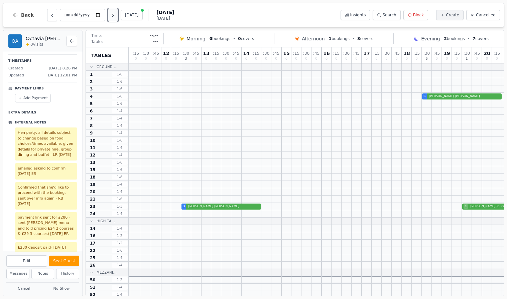
click at [114, 16] on icon "Next day" at bounding box center [112, 15] width 5 height 5
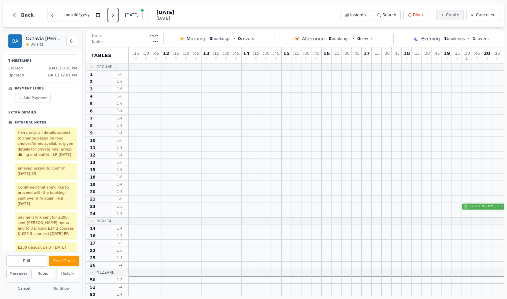
click at [114, 16] on icon "Next day" at bounding box center [112, 15] width 5 height 5
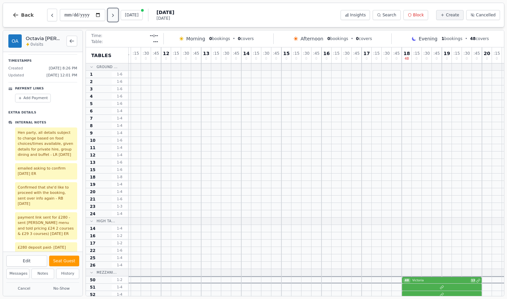
click at [114, 16] on icon "Next day" at bounding box center [112, 15] width 5 height 5
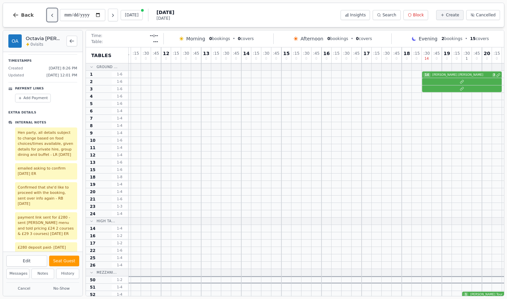
click at [53, 13] on button "Previous day" at bounding box center [52, 15] width 10 height 13
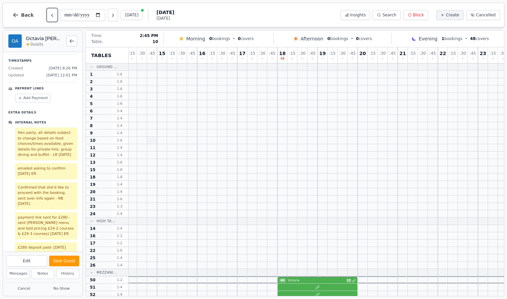
scroll to position [0, 146]
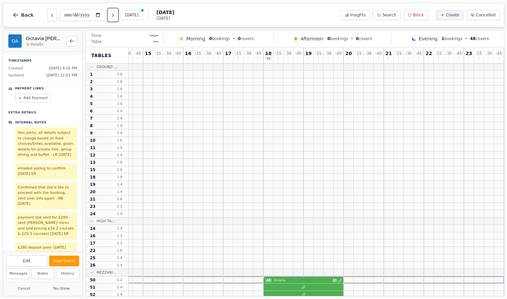
click at [114, 18] on icon "Next day" at bounding box center [112, 15] width 5 height 5
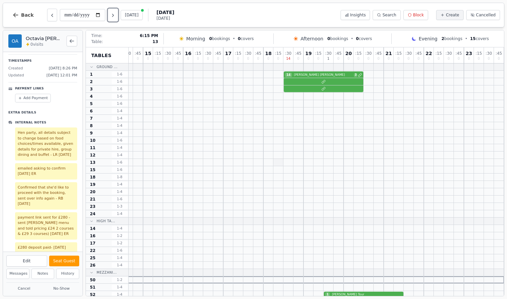
scroll to position [98, 146]
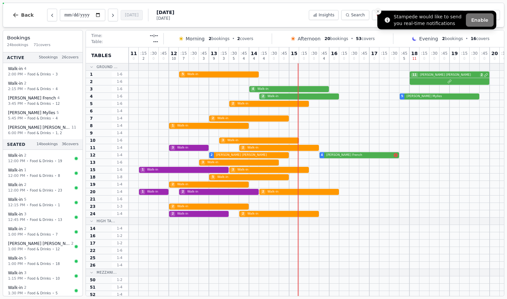
click at [380, 13] on button "Close toast" at bounding box center [378, 11] width 7 height 7
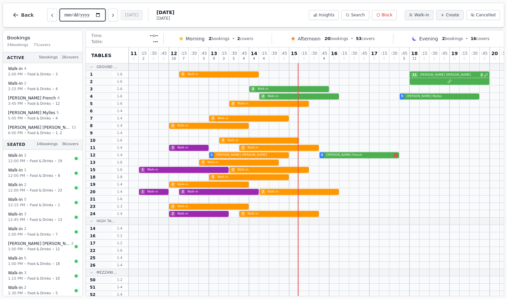
click at [79, 17] on input "**********" at bounding box center [82, 15] width 45 height 12
click at [27, 16] on span "Back" at bounding box center [27, 15] width 13 height 5
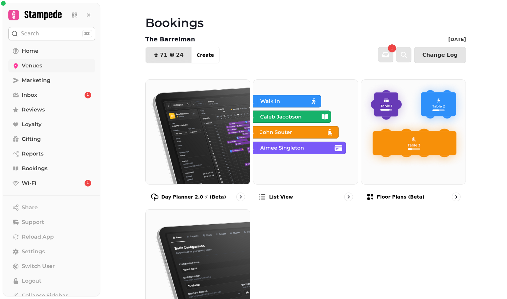
click at [29, 67] on span "Venues" at bounding box center [32, 66] width 20 height 8
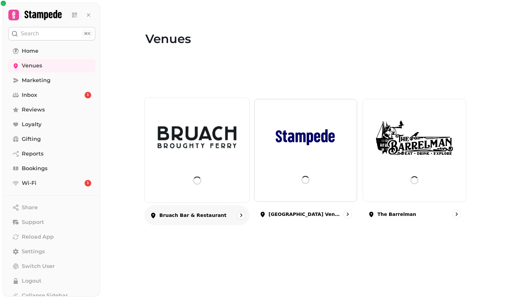
click at [219, 118] on img at bounding box center [197, 138] width 79 height 44
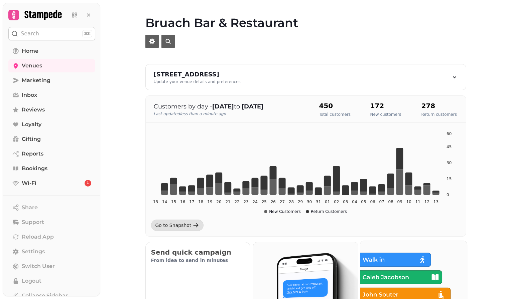
click at [403, 265] on img at bounding box center [413, 294] width 117 height 117
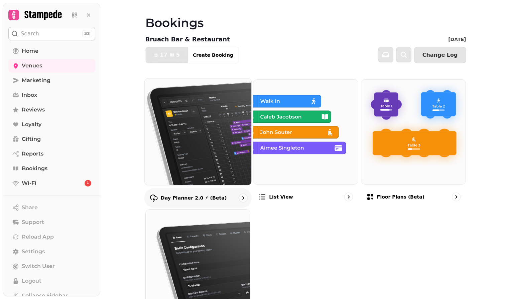
click at [228, 131] on img at bounding box center [197, 131] width 117 height 117
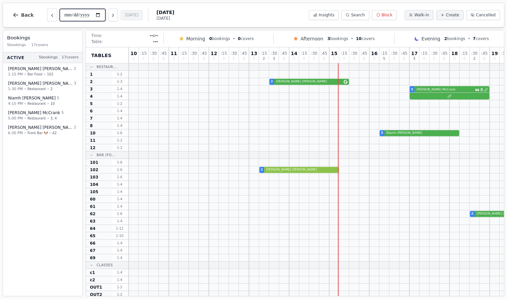
click at [85, 16] on input "**********" at bounding box center [82, 15] width 45 height 12
click at [100, 15] on input "**********" at bounding box center [82, 15] width 45 height 12
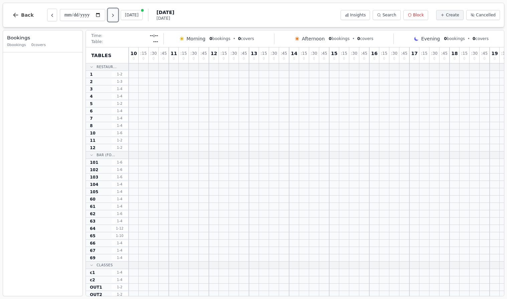
click at [116, 18] on icon "Next day" at bounding box center [112, 15] width 5 height 5
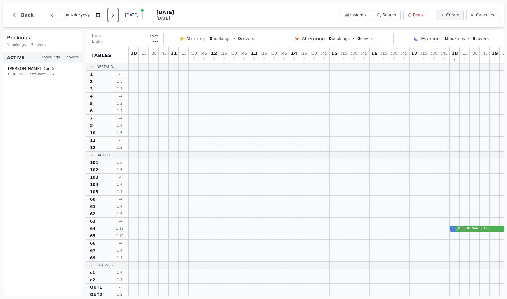
click at [116, 18] on icon "Next day" at bounding box center [112, 15] width 5 height 5
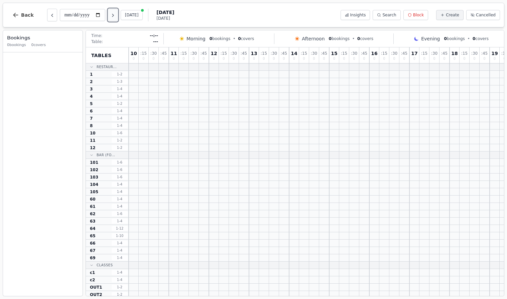
click at [116, 18] on icon "Next day" at bounding box center [112, 15] width 5 height 5
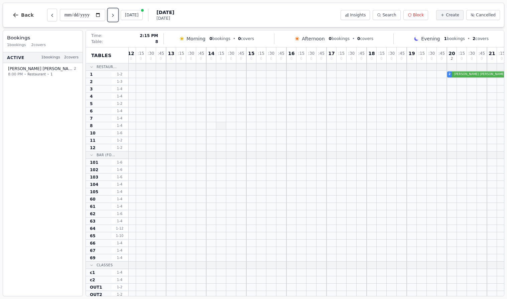
scroll to position [0, 186]
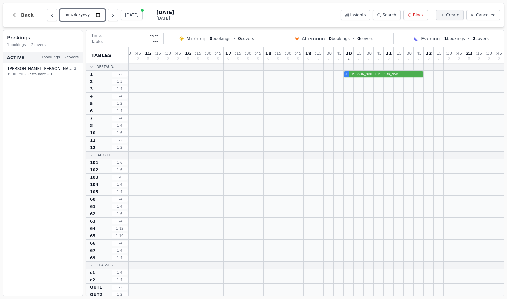
click at [101, 17] on input "**********" at bounding box center [82, 15] width 45 height 12
click at [210, 20] on div "**********" at bounding box center [254, 15] width 502 height 25
click at [115, 20] on button "Next day" at bounding box center [113, 15] width 10 height 13
type input "**********"
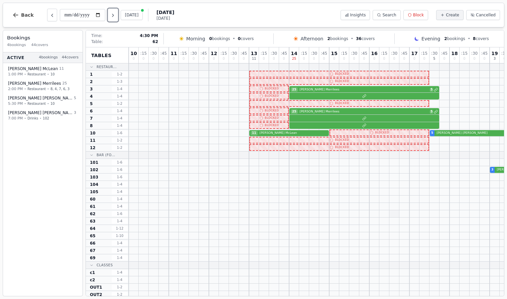
scroll to position [0, 61]
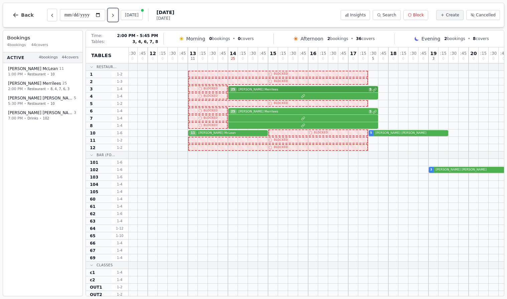
click at [328, 88] on div "25 Vikki Merrilees 5" at bounding box center [347, 89] width 561 height 7
select select "*****"
select select "**"
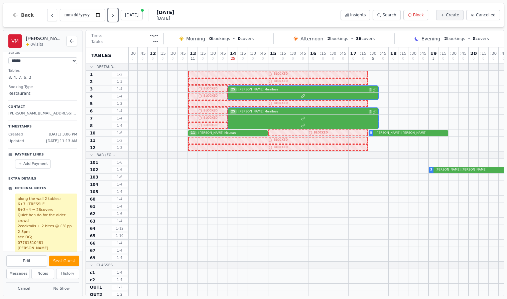
scroll to position [43, 0]
click at [116, 14] on icon "Next day" at bounding box center [112, 15] width 5 height 5
type input "**********"
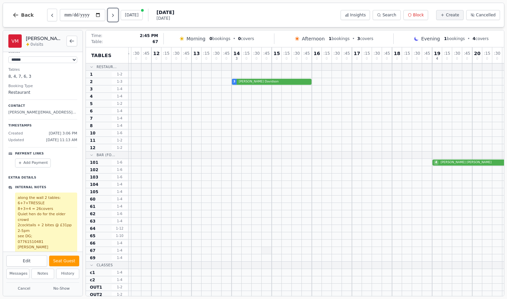
scroll to position [0, 0]
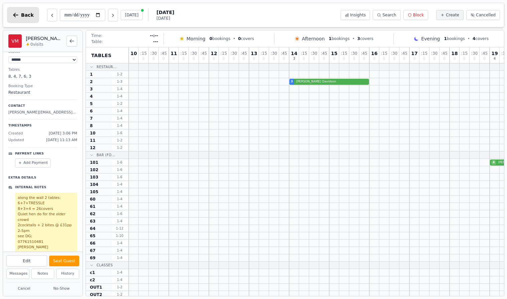
click at [22, 11] on button "Back" at bounding box center [23, 15] width 32 height 16
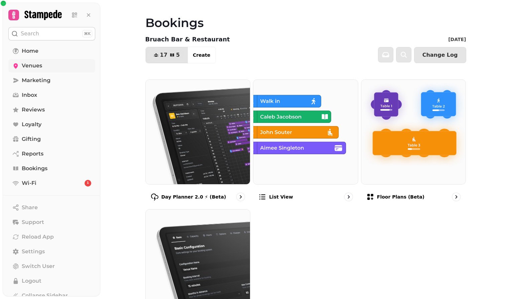
click at [29, 64] on span "Venues" at bounding box center [32, 66] width 20 height 8
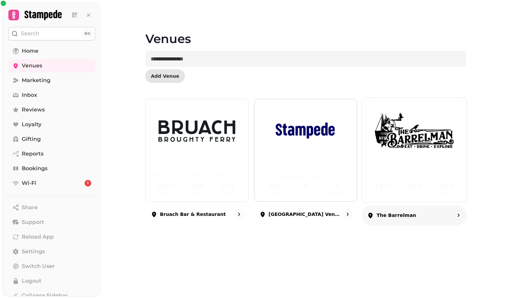
click at [385, 143] on img at bounding box center [414, 131] width 79 height 44
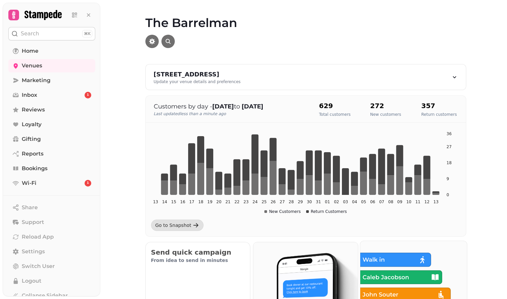
click at [384, 252] on img at bounding box center [413, 294] width 117 height 117
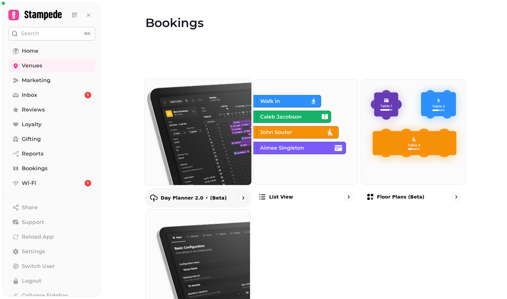
click at [223, 148] on img at bounding box center [197, 131] width 117 height 117
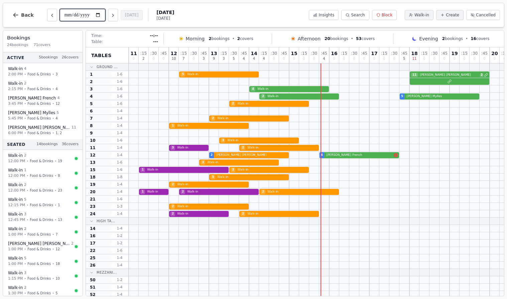
click at [103, 15] on input "**********" at bounding box center [82, 15] width 45 height 12
type input "**********"
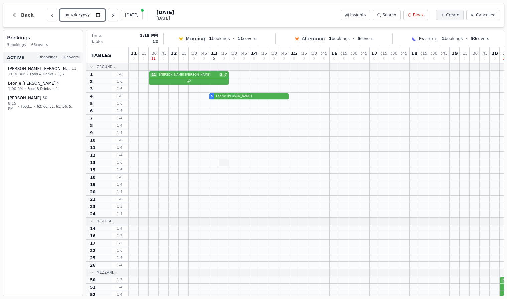
scroll to position [98, 0]
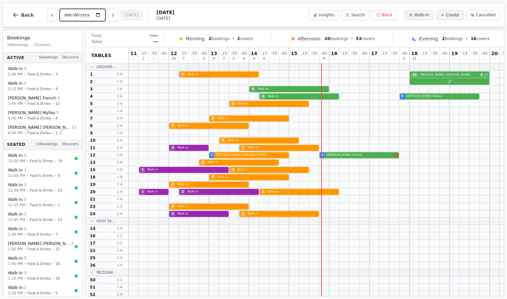
click at [103, 14] on input "**********" at bounding box center [82, 15] width 45 height 12
type input "**********"
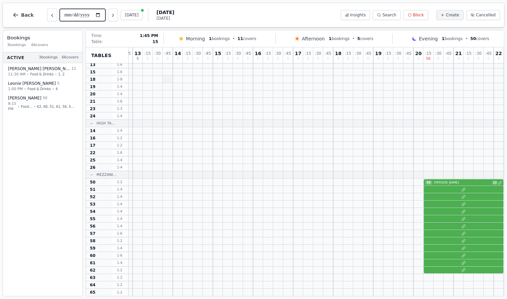
scroll to position [98, 146]
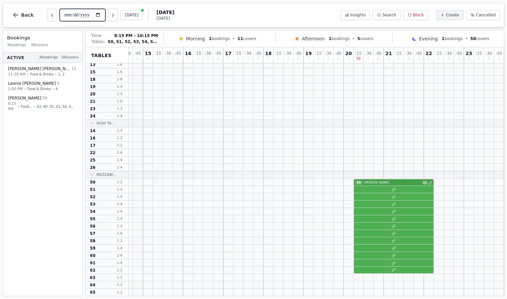
click at [388, 184] on div "50 wayne 13" at bounding box center [243, 182] width 521 height 7
select select "****"
select select "**"
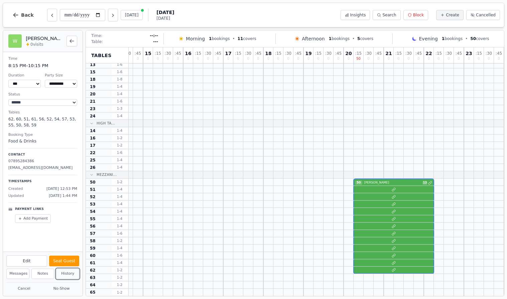
click at [65, 273] on button "History" at bounding box center [67, 274] width 23 height 10
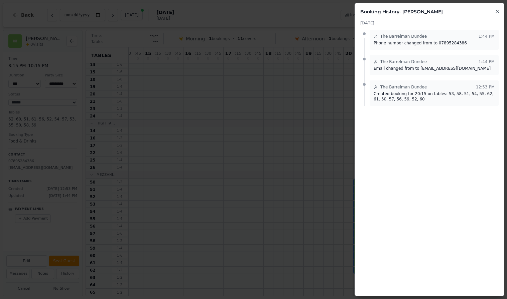
click at [497, 11] on icon "button" at bounding box center [496, 11] width 5 height 5
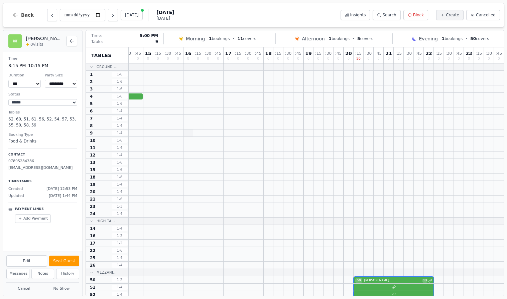
scroll to position [0, 0]
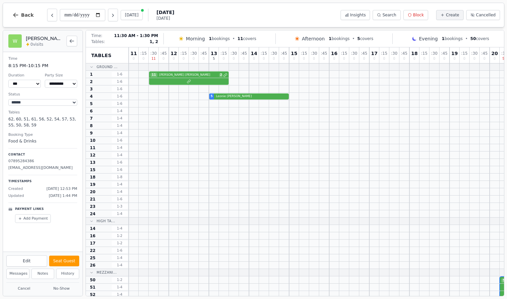
click at [207, 74] on div "11 Fiona Mathieson 2" at bounding box center [389, 74] width 521 height 7
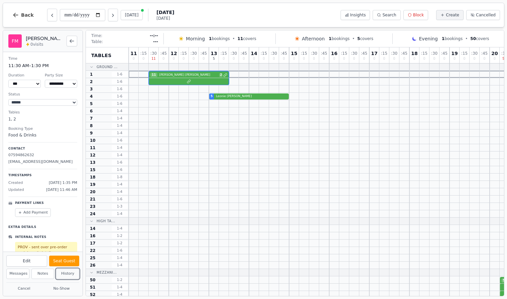
click at [66, 273] on button "History" at bounding box center [67, 274] width 23 height 10
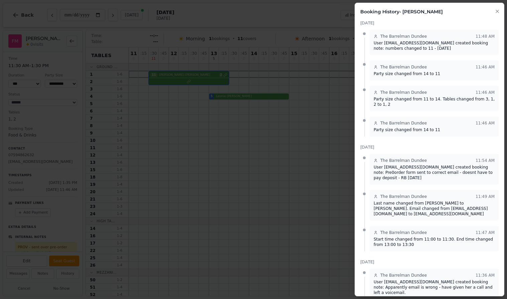
scroll to position [77, 0]
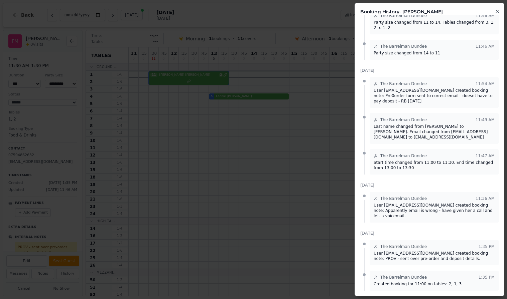
click at [497, 13] on icon "button" at bounding box center [496, 11] width 5 height 5
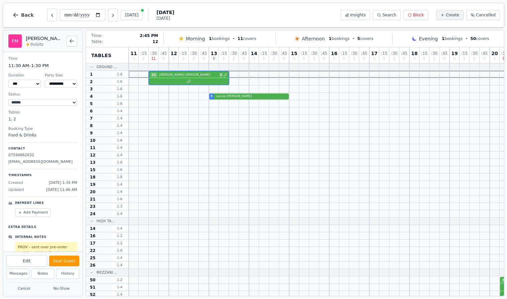
scroll to position [0, 146]
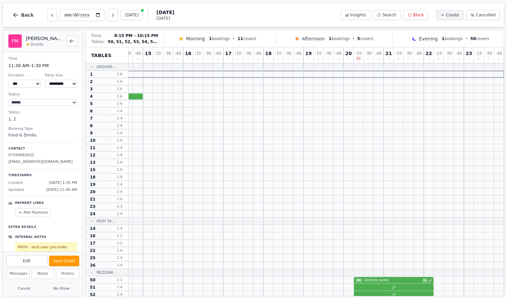
click at [395, 278] on div "50 wayne 13" at bounding box center [243, 280] width 521 height 7
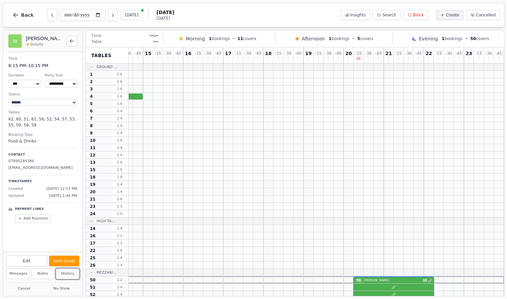
click at [70, 273] on button "History" at bounding box center [67, 274] width 23 height 10
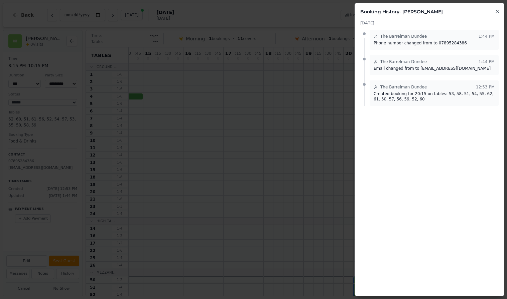
click at [497, 14] on button "Close" at bounding box center [496, 11] width 5 height 8
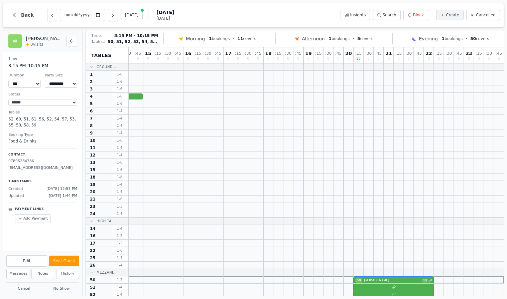
click at [382, 279] on div "50 wayne 13" at bounding box center [243, 280] width 521 height 7
